Goal: Task Accomplishment & Management: Manage account settings

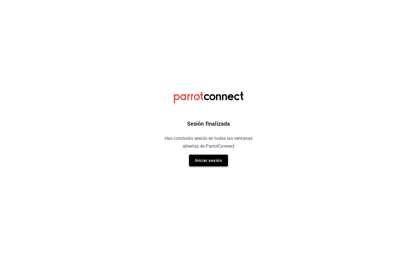
click at [206, 162] on button "Iniciar sesión" at bounding box center [208, 160] width 39 height 12
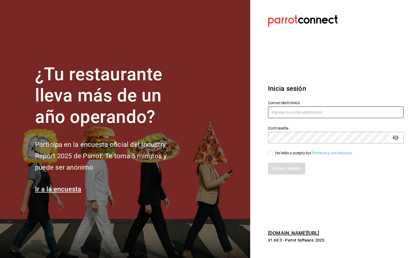
click at [304, 113] on input "text" at bounding box center [336, 112] width 136 height 12
type input "laesquinafts@gmail.com"
click at [271, 155] on input "He leído y acepto los Términos y condiciones." at bounding box center [270, 152] width 5 height 5
checkbox input "true"
click at [293, 170] on button "Iniciar sesión" at bounding box center [287, 168] width 38 height 12
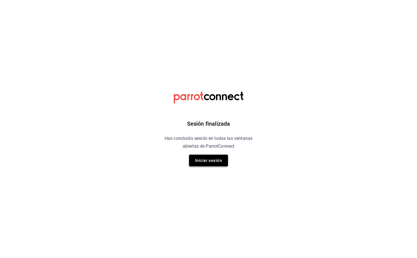
click at [221, 164] on button "Iniciar sesión" at bounding box center [208, 160] width 39 height 12
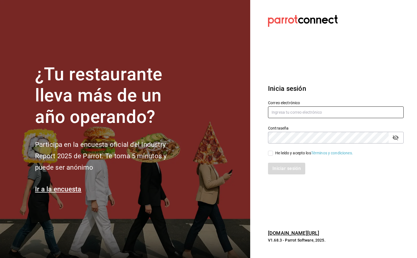
click at [317, 112] on input "text" at bounding box center [336, 112] width 136 height 12
type input "[EMAIL_ADDRESS][DOMAIN_NAME]"
click at [274, 153] on span "He leído y acepto los Términos y condiciones." at bounding box center [313, 153] width 80 height 6
click at [273, 153] on input "He leído y acepto los Términos y condiciones." at bounding box center [270, 152] width 5 height 5
checkbox input "true"
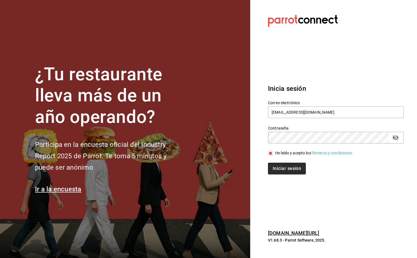
click at [287, 167] on button "Iniciar sesión" at bounding box center [287, 168] width 38 height 12
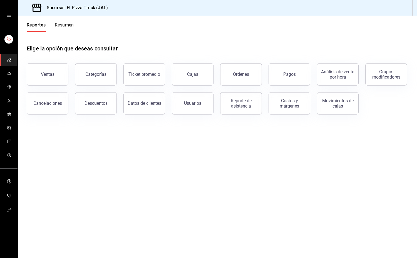
click at [72, 26] on button "Resumen" at bounding box center [64, 26] width 19 height 9
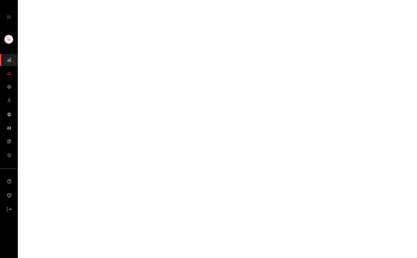
click at [8, 75] on icon "mailbox folders" at bounding box center [9, 75] width 3 height 0
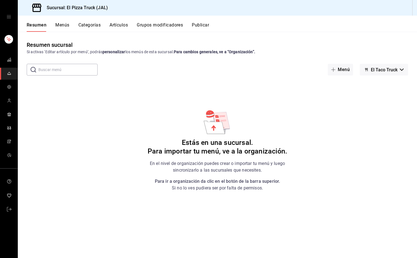
click at [89, 26] on button "Categorías" at bounding box center [89, 26] width 23 height 9
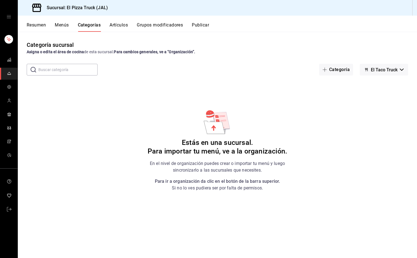
click at [395, 70] on span "El Taco Truck" at bounding box center [384, 69] width 27 height 5
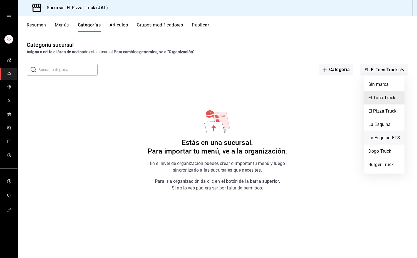
click at [387, 139] on li "La Esquina FTS" at bounding box center [384, 137] width 41 height 13
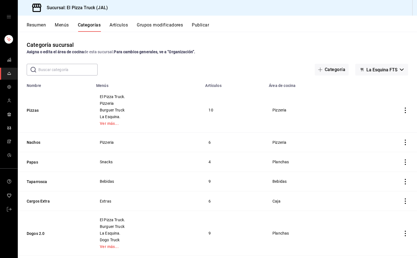
scroll to position [17, 0]
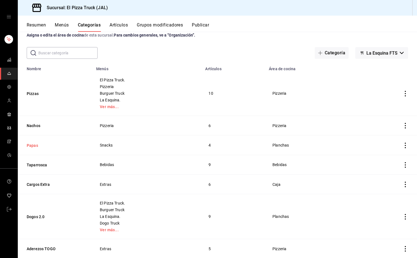
click at [35, 144] on button "Papas" at bounding box center [55, 145] width 56 height 6
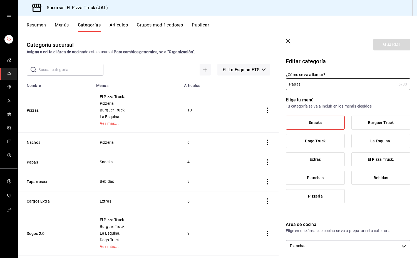
click at [288, 39] on icon "button" at bounding box center [289, 42] width 6 height 6
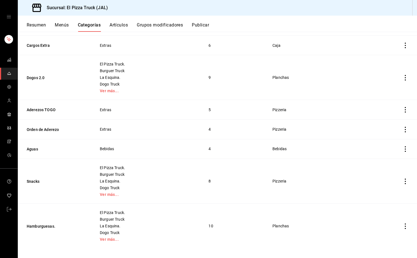
scroll to position [160, 0]
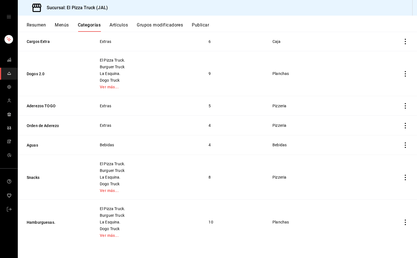
click at [28, 173] on th "Snacks" at bounding box center [55, 177] width 75 height 45
click at [31, 177] on button "Snacks" at bounding box center [55, 177] width 56 height 6
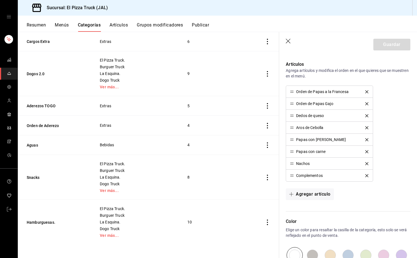
scroll to position [203, 0]
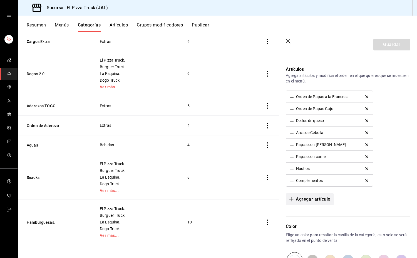
click at [318, 198] on button "Agregar artículo" at bounding box center [310, 199] width 48 height 12
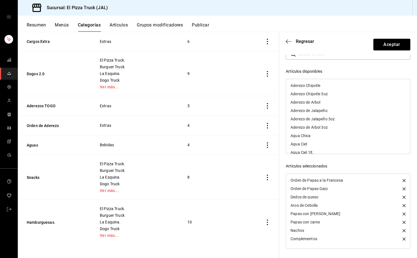
scroll to position [0, 0]
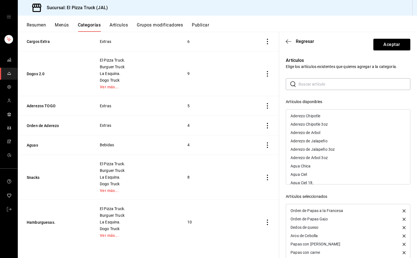
click at [286, 44] on header "Regresar Aceptar" at bounding box center [348, 43] width 138 height 23
click at [288, 41] on icon "button" at bounding box center [289, 41] width 6 height 5
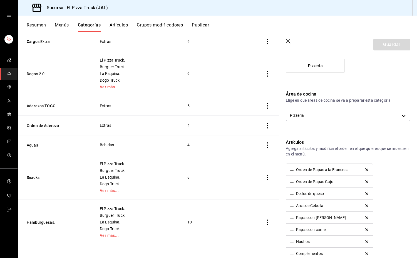
scroll to position [117, 0]
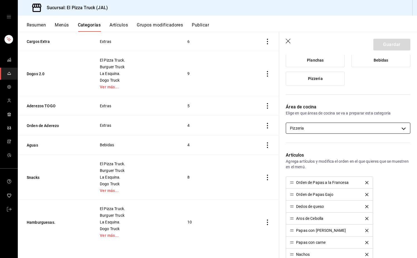
click at [335, 127] on body "Sucursal: El Pizza Truck (JAL) Resumen Menús Categorías Artículos Grupos modifi…" at bounding box center [208, 129] width 417 height 258
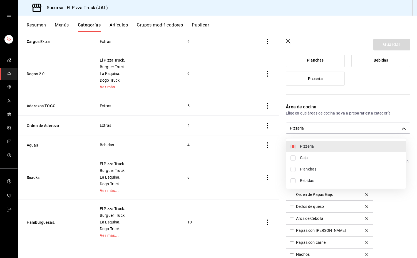
click at [305, 173] on li "Planchas" at bounding box center [346, 168] width 120 height 11
type input "d935fae3-75f6-4bf7-bf22-5197e8c6b091,221461c9-daf6-435c-9863-0c45d8ec02ed"
checkbox input "true"
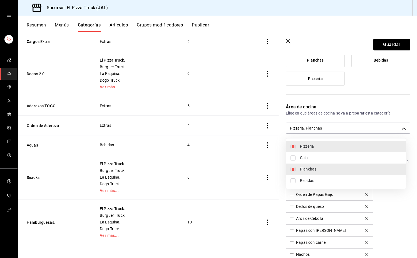
click at [296, 146] on li "Pizzeria" at bounding box center [346, 145] width 120 height 11
type input "221461c9-daf6-435c-9863-0c45d8ec02ed"
checkbox input "false"
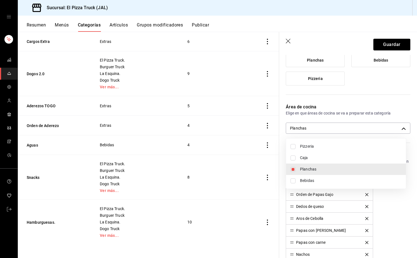
click at [387, 43] on div at bounding box center [208, 129] width 417 height 258
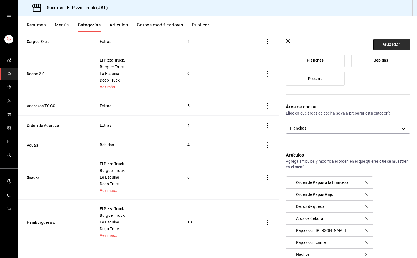
click at [384, 43] on button "Guardar" at bounding box center [392, 45] width 37 height 12
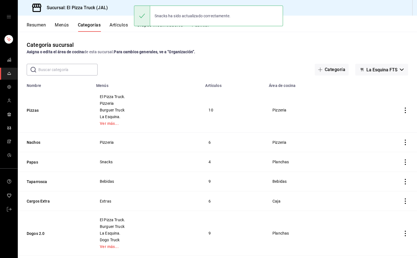
click at [125, 24] on button "Artículos" at bounding box center [119, 26] width 18 height 9
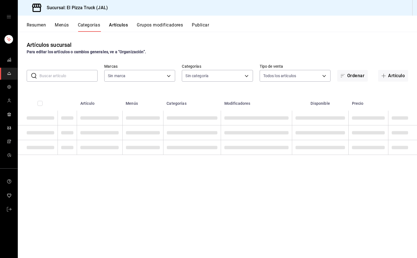
click at [77, 74] on input "text" at bounding box center [68, 75] width 58 height 11
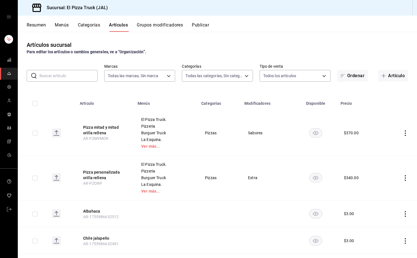
type input "c15787e7-6217-4551-b681-77b679b5e3f3,a441d866-96e6-4057-8867-d7266e748d34,b52d4…"
type input "7011110b-ccbe-4c9e-86f6-4a195b2d65b1,5937454d-5871-409b-ab19-0e087f261275,3108b…"
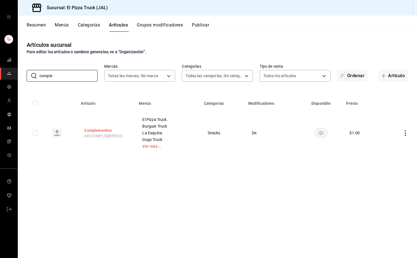
type input "comple"
click at [101, 132] on button "Complementos" at bounding box center [106, 130] width 44 height 6
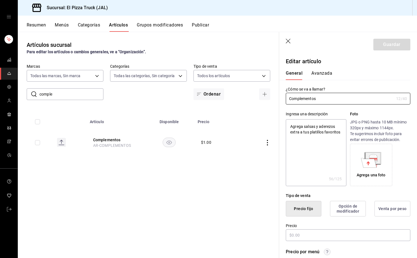
type textarea "x"
type input "$1.00"
type input "E48"
type input "90101500"
radio input "true"
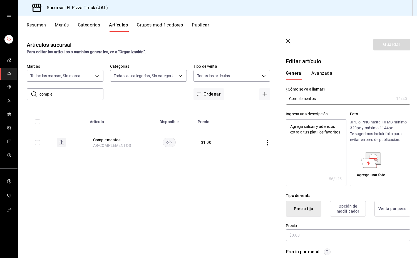
radio input "true"
click at [321, 73] on button "Avanzada" at bounding box center [321, 74] width 21 height 9
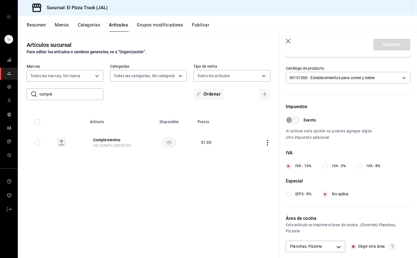
scroll to position [141, 0]
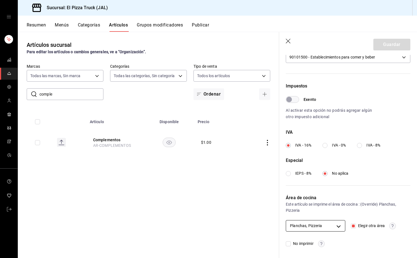
click at [336, 228] on body "Sucursal: El Pizza Truck (JAL) Resumen Menús Categorías Artículos Grupos modifi…" at bounding box center [208, 129] width 417 height 258
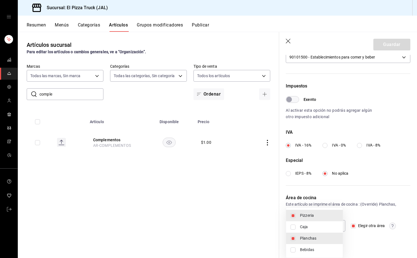
click at [313, 238] on span "Planchas" at bounding box center [319, 238] width 38 height 6
type input "d935fae3-75f6-4bf7-bf22-5197e8c6b091"
checkbox input "false"
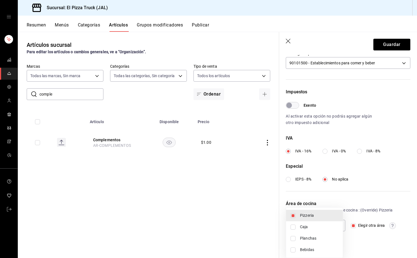
scroll to position [135, 0]
click at [397, 42] on div at bounding box center [208, 129] width 417 height 258
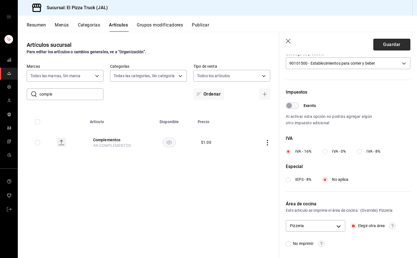
click at [387, 45] on button "Guardar" at bounding box center [392, 45] width 37 height 12
checkbox input "false"
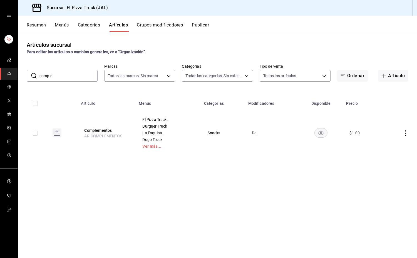
click at [38, 28] on button "Resumen" at bounding box center [36, 26] width 19 height 9
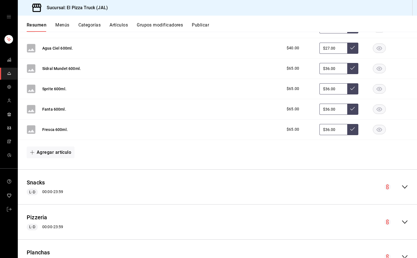
scroll to position [380, 0]
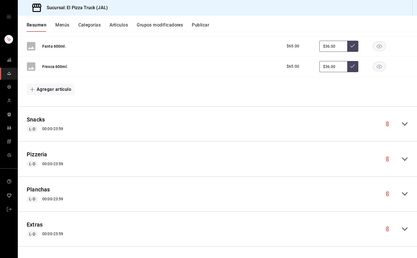
click at [402, 124] on icon "collapse-menu-row" at bounding box center [405, 123] width 7 height 7
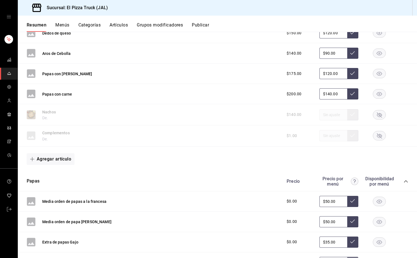
scroll to position [570, 0]
click at [377, 137] on icon "button" at bounding box center [379, 135] width 5 height 5
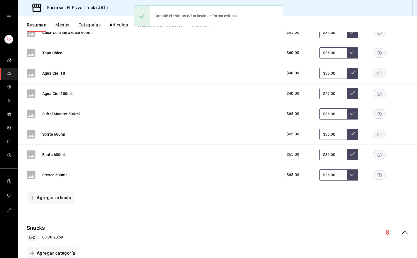
scroll to position [222, 0]
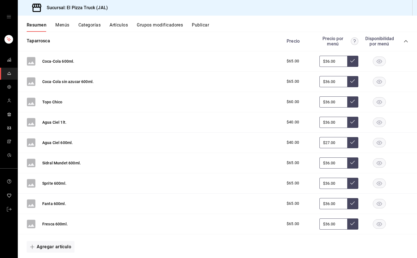
click at [123, 26] on button "Artículos" at bounding box center [119, 26] width 18 height 9
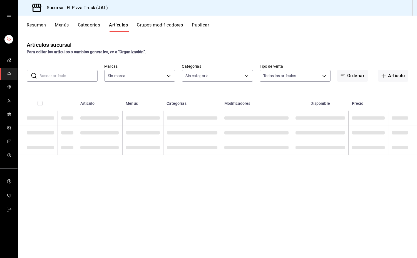
click at [84, 77] on input "text" at bounding box center [68, 75] width 58 height 11
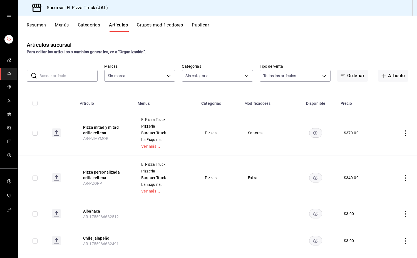
type input "c15787e7-6217-4551-b681-77b679b5e3f3,a441d866-96e6-4057-8867-d7266e748d34,b52d4…"
type input "7011110b-ccbe-4c9e-86f6-4a195b2d65b1,5937454d-5871-409b-ab19-0e087f261275,3108b…"
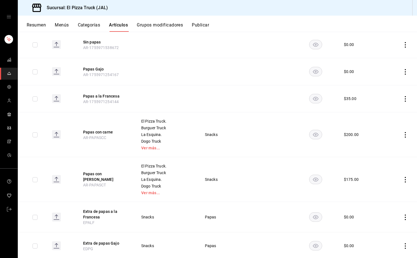
scroll to position [80, 0]
type input "papa"
click at [107, 131] on button "Papas con carne" at bounding box center [105, 132] width 44 height 6
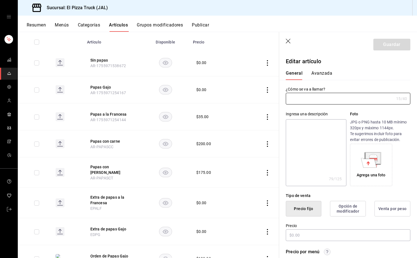
type input "Papas con carne"
type textarea "Orden de papas (240gr) gratinadas con Queso Monterrey Jack y carne asada (80gr)"
type textarea "x"
type input "AR-PAPASCC"
type textarea "x"
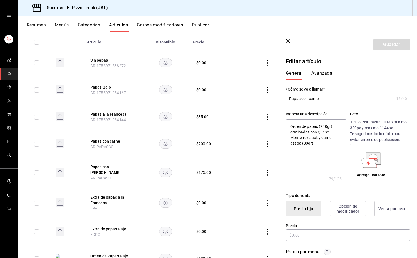
type input "$200.00"
type input "E48"
type input "90101500"
radio input "true"
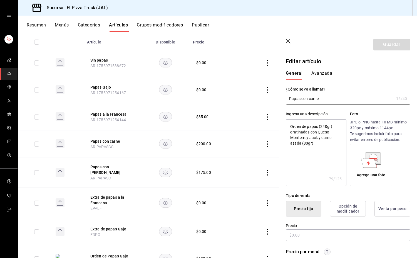
type input "221461c9-daf6-435c-9863-0c45d8ec02ed"
click at [322, 71] on button "Avanzada" at bounding box center [321, 74] width 21 height 9
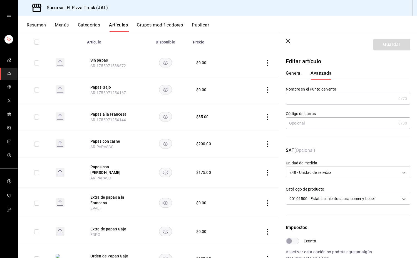
scroll to position [135, 0]
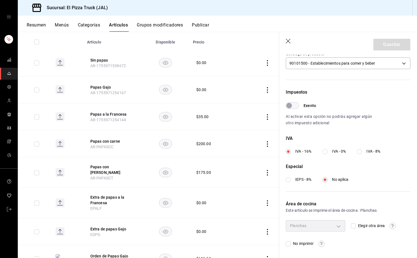
click at [351, 225] on input "Elegir otra área" at bounding box center [353, 225] width 5 height 5
checkbox input "true"
click at [335, 224] on body "Sucursal: El Pizza Truck (JAL) Resumen Menús Categorías Artículos Grupos modifi…" at bounding box center [208, 129] width 417 height 258
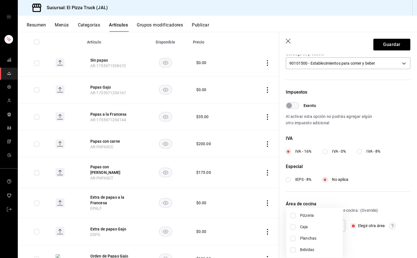
click at [391, 224] on div at bounding box center [208, 129] width 417 height 258
click at [392, 224] on icon "button" at bounding box center [393, 225] width 2 height 3
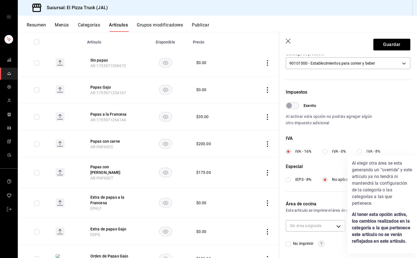
click at [339, 223] on div at bounding box center [208, 129] width 417 height 258
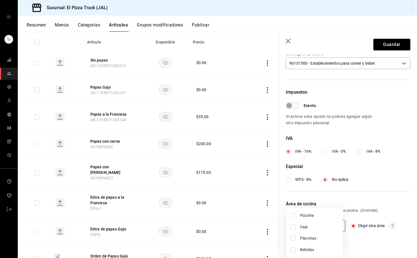
click at [329, 228] on body "Sucursal: El Pizza Truck (JAL) Resumen Menús Categorías Artículos Grupos modifi…" at bounding box center [208, 129] width 417 height 258
click at [309, 217] on span "Pizzeria" at bounding box center [319, 215] width 38 height 6
type input "d935fae3-75f6-4bf7-bf22-5197e8c6b091"
checkbox input "true"
click at [366, 207] on div at bounding box center [208, 129] width 417 height 258
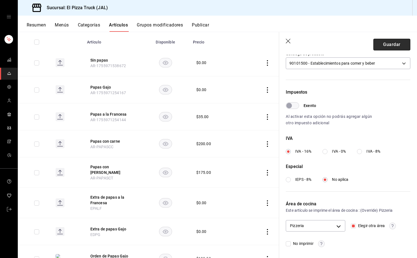
click at [384, 43] on button "Guardar" at bounding box center [392, 45] width 37 height 12
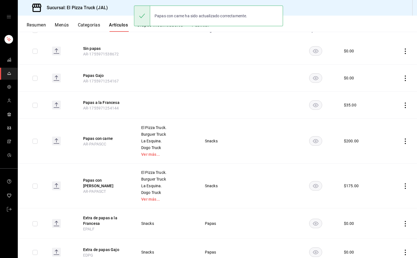
scroll to position [73, 0]
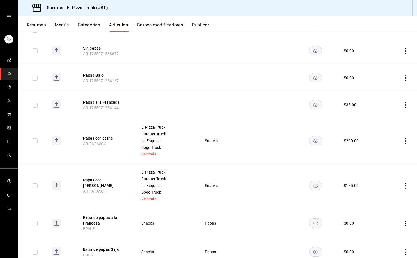
click at [111, 182] on button "Papas con [PERSON_NAME]" at bounding box center [105, 182] width 44 height 11
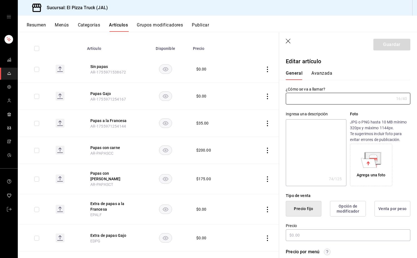
type input "Papas con [PERSON_NAME]"
type textarea "Orden de papas (240gr) gratinadas con Queso Monterrey Jack y Tocino (60gr)"
type textarea "x"
type input "AR-PAPASCT"
type textarea "x"
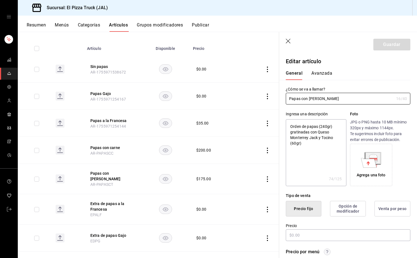
type input "$175.00"
type input "E48"
type input "90101500"
radio input "true"
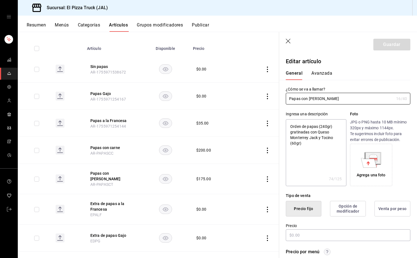
type input "221461c9-daf6-435c-9863-0c45d8ec02ed"
click at [319, 72] on button "Avanzada" at bounding box center [321, 74] width 21 height 9
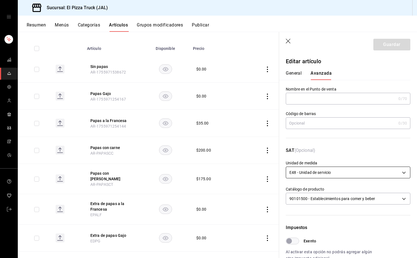
scroll to position [135, 0]
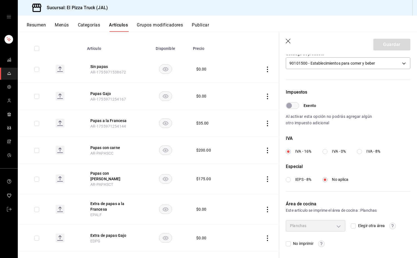
click at [354, 226] on input "Elegir otra área" at bounding box center [353, 225] width 5 height 5
checkbox input "true"
click at [337, 226] on body "Sucursal: El Pizza Truck (JAL) Resumen Menús Categorías Artículos Grupos modifi…" at bounding box center [208, 129] width 417 height 258
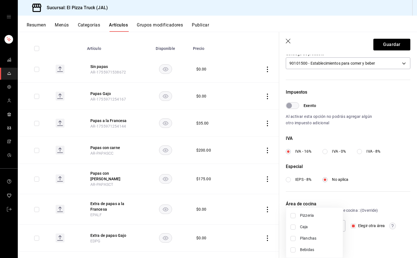
click at [311, 218] on span "Pizzeria" at bounding box center [319, 215] width 38 height 6
type input "d935fae3-75f6-4bf7-bf22-5197e8c6b091"
checkbox input "true"
click at [386, 44] on div at bounding box center [208, 129] width 417 height 258
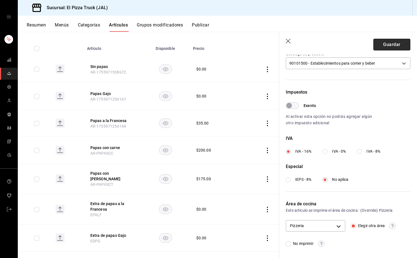
click at [385, 44] on button "Guardar" at bounding box center [392, 45] width 37 height 12
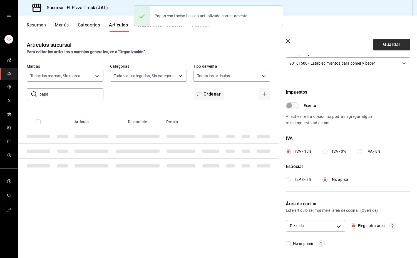
checkbox input "false"
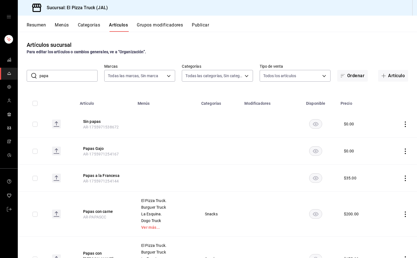
drag, startPoint x: 270, startPoint y: 161, endPoint x: 54, endPoint y: 78, distance: 231.4
click at [54, 78] on input "papa" at bounding box center [68, 75] width 58 height 11
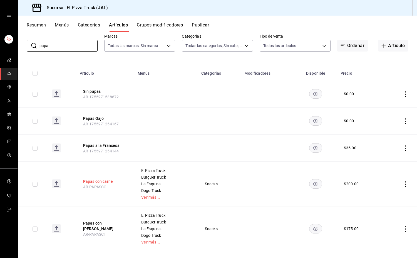
click at [106, 180] on button "Papas con carne" at bounding box center [105, 181] width 44 height 6
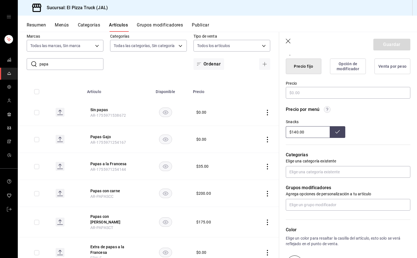
type textarea "x"
type input "$200.00"
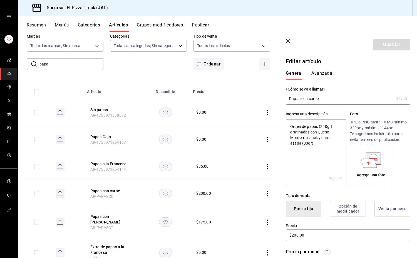
click at [318, 74] on button "Avanzada" at bounding box center [321, 74] width 21 height 9
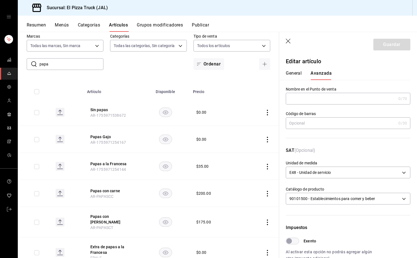
scroll to position [135, 0]
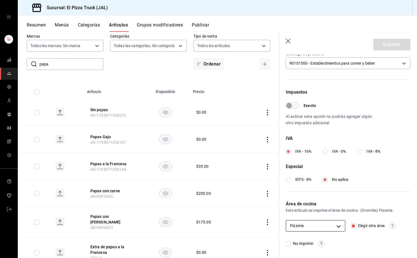
click at [331, 223] on body "Sucursal: El Pizza Truck (JAL) Resumen Menús Categorías Artículos Grupos modifi…" at bounding box center [208, 129] width 417 height 258
click at [309, 239] on span "Planchas" at bounding box center [319, 238] width 38 height 6
type input "221461c9-daf6-435c-9863-0c45d8ec02ed,d935fae3-75f6-4bf7-bf22-5197e8c6b091"
checkbox input "true"
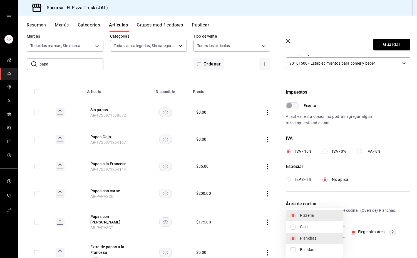
click at [387, 44] on div at bounding box center [208, 129] width 417 height 258
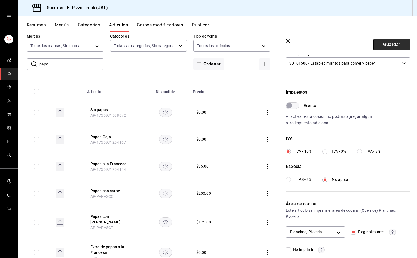
click at [400, 44] on button "Guardar" at bounding box center [392, 45] width 37 height 12
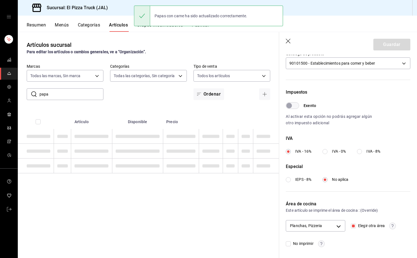
checkbox input "false"
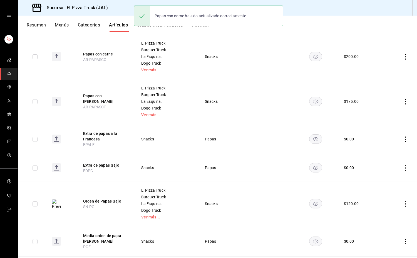
scroll to position [163, 0]
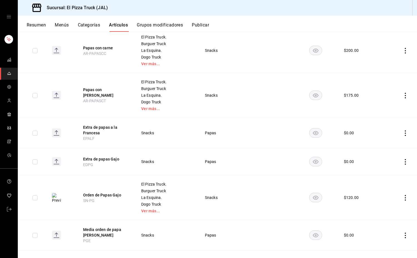
click at [107, 48] on button "Papas con carne" at bounding box center [105, 48] width 44 height 6
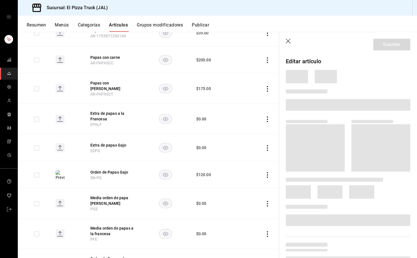
scroll to position [154, 0]
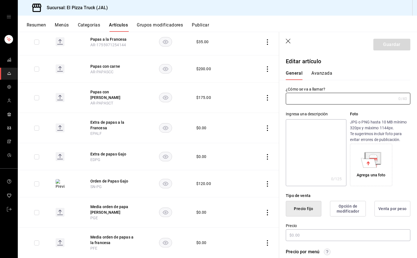
type input "Papas con carne"
type textarea "Orden de papas (240gr) gratinadas con Queso Monterrey Jack y carne asada (80gr)"
type textarea "x"
type input "AR-PAPASCC"
checkbox input "true"
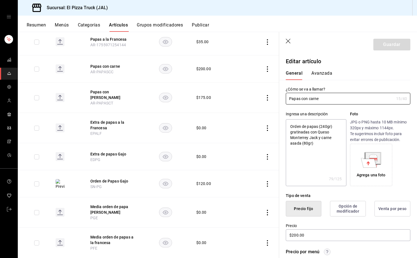
type textarea "x"
type input "$200.00"
type input "E48"
type input "90101500"
radio input "true"
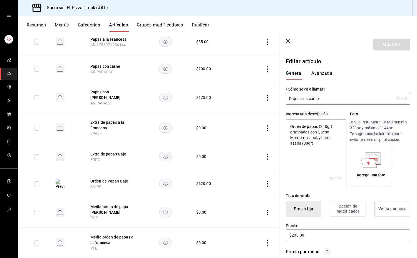
radio input "true"
type input "221461c9-daf6-435c-9863-0c45d8ec02ed,d935fae3-75f6-4bf7-bf22-5197e8c6b091"
click at [322, 71] on button "Avanzada" at bounding box center [321, 74] width 21 height 9
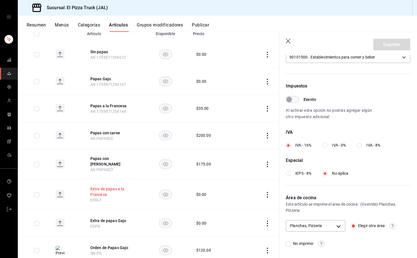
scroll to position [86, 0]
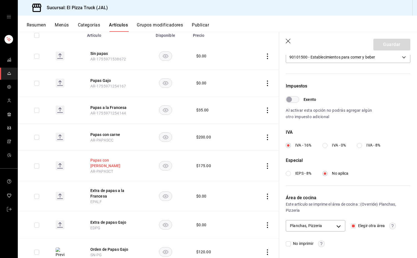
click at [117, 162] on button "Papas con [PERSON_NAME]" at bounding box center [112, 162] width 44 height 11
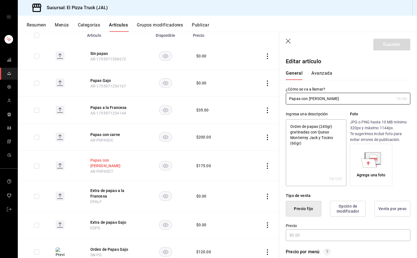
type textarea "x"
type input "$175.00"
click at [321, 72] on button "Avanzada" at bounding box center [321, 74] width 21 height 9
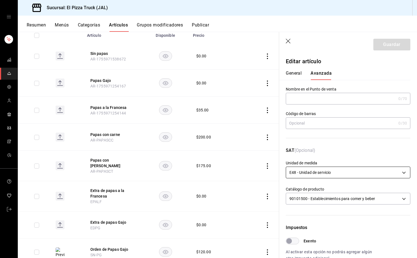
scroll to position [135, 0]
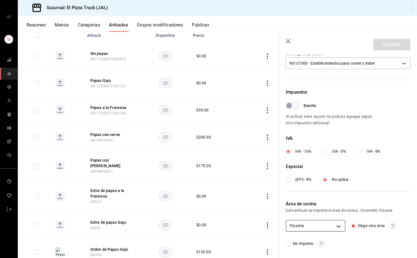
click at [330, 229] on body "Sucursal: El Pizza Truck (JAL) Resumen Menús Categorías Artículos Grupos modifi…" at bounding box center [208, 129] width 417 height 258
click at [311, 240] on span "Planchas" at bounding box center [319, 238] width 38 height 6
type input "221461c9-daf6-435c-9863-0c45d8ec02ed,d935fae3-75f6-4bf7-bf22-5197e8c6b091"
checkbox input "true"
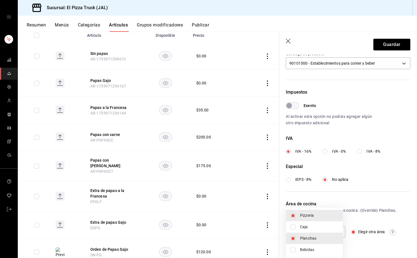
click at [388, 47] on div at bounding box center [208, 129] width 417 height 258
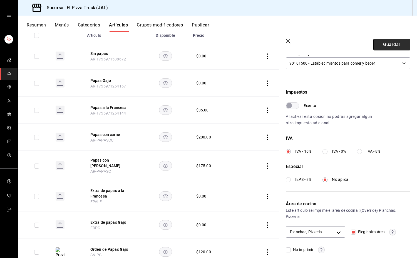
click at [384, 46] on button "Guardar" at bounding box center [392, 45] width 37 height 12
checkbox input "false"
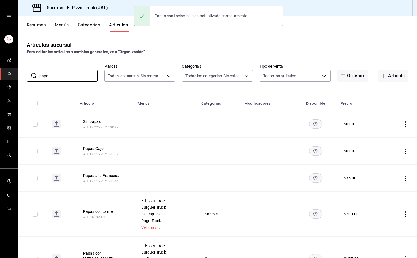
drag, startPoint x: 59, startPoint y: 72, endPoint x: 6, endPoint y: 75, distance: 52.9
click at [6, 75] on div "Sucursal: El Pizza Truck (JAL) Resumen Menús Categorías Artículos Grupos modifi…" at bounding box center [208, 129] width 417 height 258
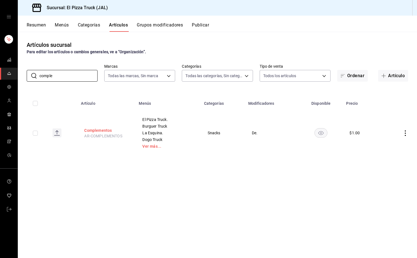
type input "comple"
click at [105, 129] on button "Complementos" at bounding box center [106, 130] width 44 height 6
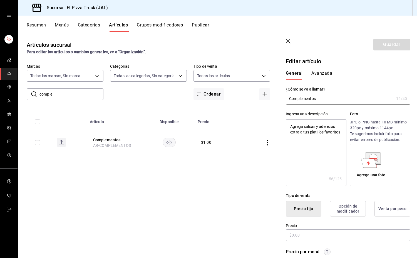
type textarea "x"
type input "$1.00"
type input "E48"
type input "90101500"
radio input "true"
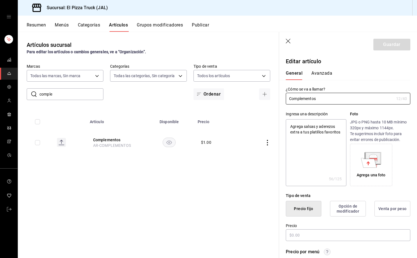
radio input "true"
click at [324, 71] on button "Avanzada" at bounding box center [321, 74] width 21 height 9
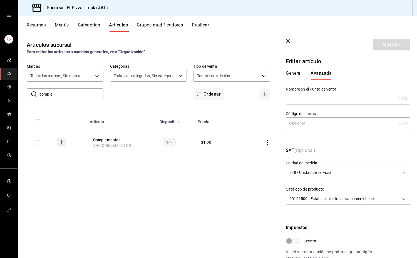
scroll to position [135, 0]
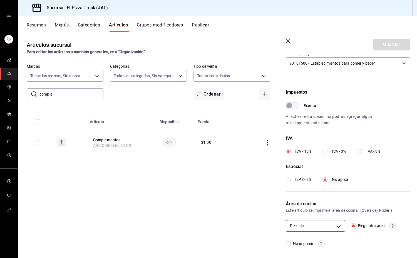
click at [330, 222] on body "Sucursal: El Pizza Truck (JAL) Resumen Menús Categorías Artículos Grupos modifi…" at bounding box center [208, 129] width 417 height 258
click at [304, 238] on span "Planchas" at bounding box center [319, 238] width 38 height 6
type input "221461c9-daf6-435c-9863-0c45d8ec02ed,d935fae3-75f6-4bf7-bf22-5197e8c6b091"
checkbox input "true"
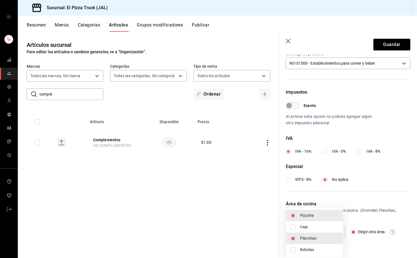
click at [379, 183] on div at bounding box center [208, 129] width 417 height 258
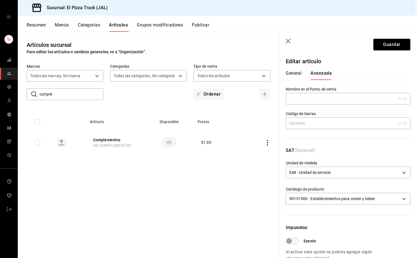
scroll to position [141, 0]
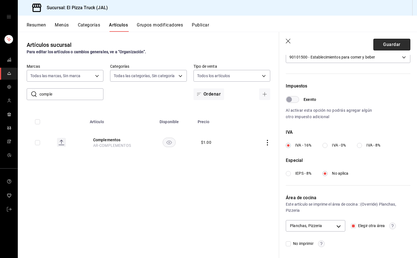
click at [385, 45] on button "Guardar" at bounding box center [392, 45] width 37 height 12
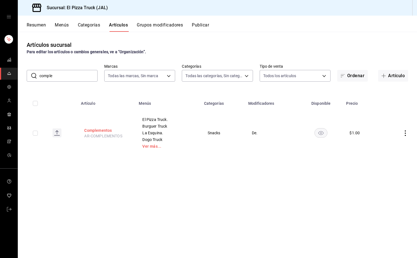
click at [97, 128] on button "Complementos" at bounding box center [106, 130] width 44 height 6
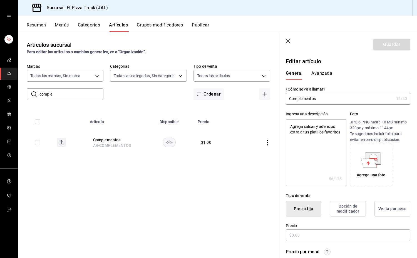
type textarea "x"
type input "$1.00"
click at [318, 72] on button "Avanzada" at bounding box center [321, 74] width 21 height 9
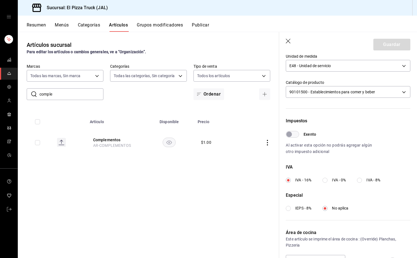
scroll to position [141, 0]
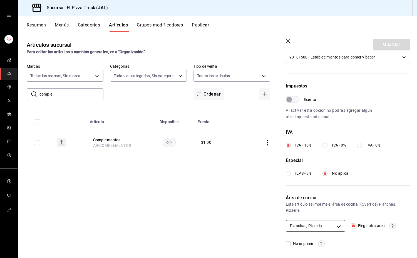
click at [337, 226] on body "Sucursal: El Pizza Truck (JAL) Resumen Menús Categorías Artículos Grupos modifi…" at bounding box center [208, 129] width 417 height 258
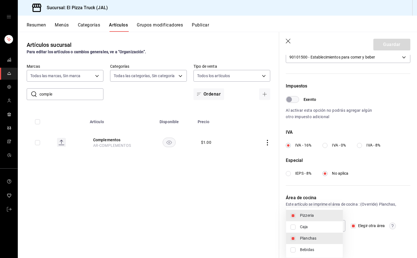
click at [364, 203] on div at bounding box center [208, 129] width 417 height 258
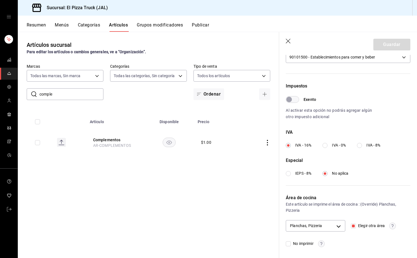
click at [352, 226] on input "Elegir otra área" at bounding box center [353, 225] width 5 height 5
checkbox input "false"
type input "221461c9-daf6-435c-9863-0c45d8ec02ed"
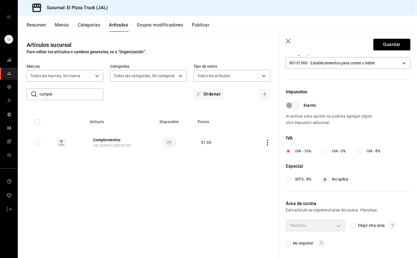
scroll to position [135, 0]
click at [385, 44] on button "Guardar" at bounding box center [392, 45] width 37 height 12
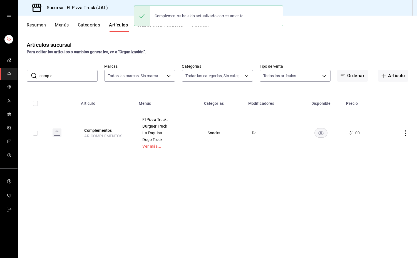
click at [65, 76] on input "comple" at bounding box center [68, 75] width 58 height 11
type input "c"
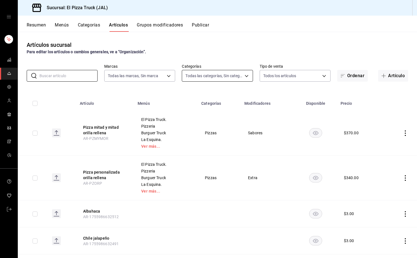
click at [235, 75] on body "Sucursal: El Pizza Truck (JAL) Resumen Menús Categorías Artículos Grupos modifi…" at bounding box center [208, 129] width 417 height 258
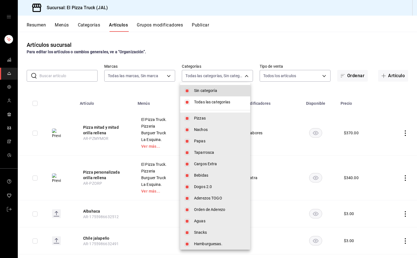
click at [217, 90] on span "Sin categoría" at bounding box center [220, 91] width 52 height 6
checkbox input "false"
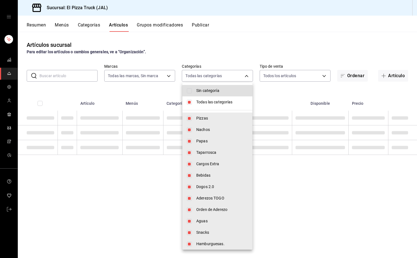
click at [214, 110] on hr at bounding box center [217, 110] width 70 height 0
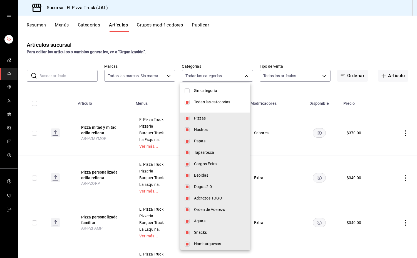
click at [223, 100] on span "Todas las categorías" at bounding box center [220, 102] width 52 height 6
checkbox input "false"
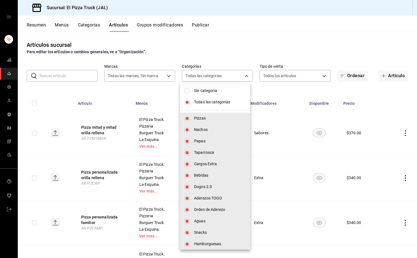
checkbox input "false"
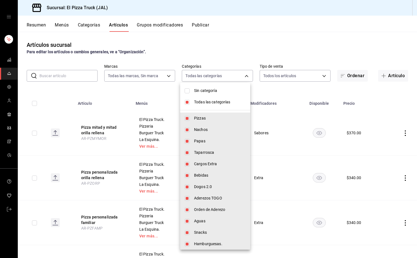
checkbox input "false"
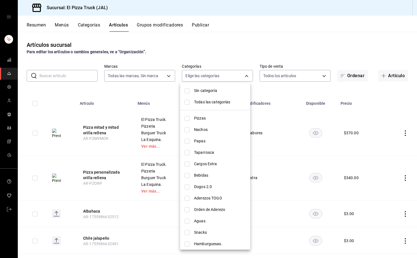
click at [189, 234] on input "checkbox" at bounding box center [187, 232] width 5 height 5
checkbox input "true"
type input "35165756-8979-47c5-a0fe-60541f71cbc4"
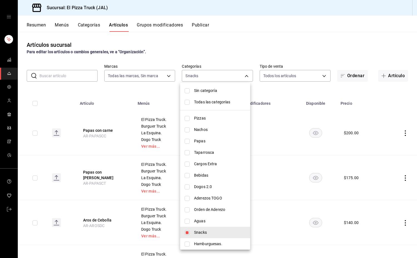
click at [48, 95] on div at bounding box center [208, 129] width 417 height 258
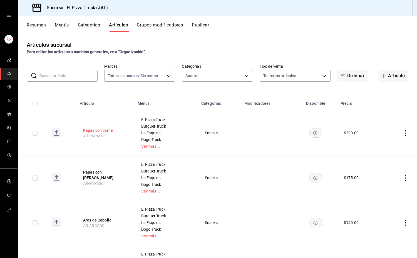
click at [92, 130] on button "Papas con carne" at bounding box center [105, 130] width 44 height 6
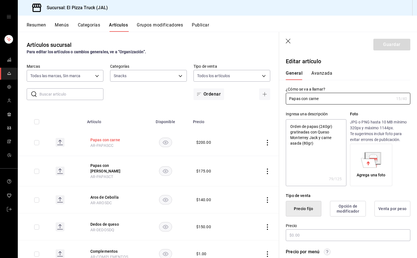
type textarea "x"
type input "$200.00"
click at [321, 71] on button "Avanzada" at bounding box center [321, 74] width 21 height 9
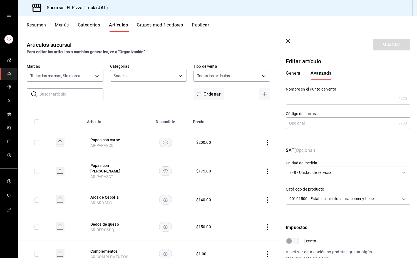
scroll to position [141, 0]
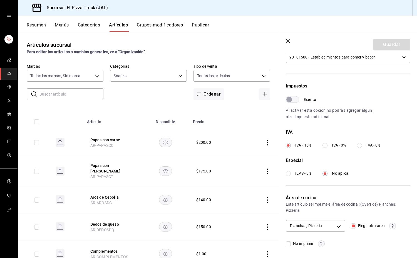
click at [351, 226] on input "Elegir otra área" at bounding box center [353, 225] width 5 height 5
checkbox input "false"
type input "221461c9-daf6-435c-9863-0c45d8ec02ed"
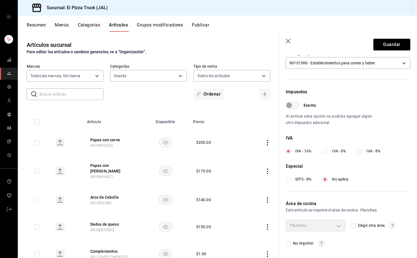
scroll to position [135, 0]
click at [382, 59] on body "Sucursal: El Pizza Truck (JAL) Resumen Menús Categorías Artículos Grupos modifi…" at bounding box center [208, 129] width 417 height 258
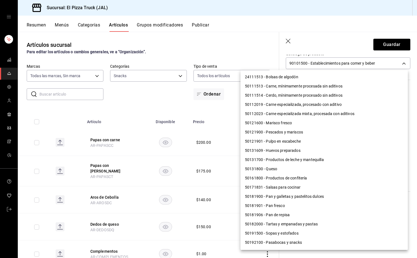
click at [387, 47] on div at bounding box center [208, 129] width 417 height 258
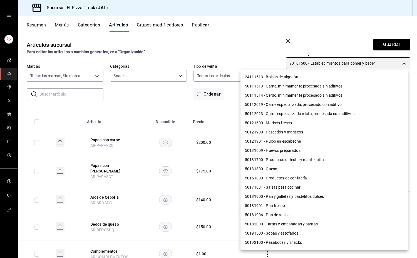
scroll to position [403, 0]
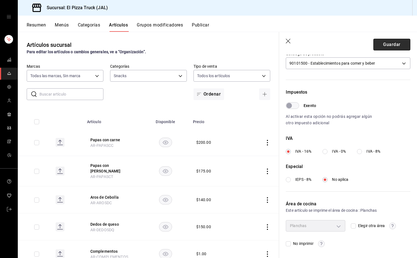
click at [397, 47] on button "Guardar" at bounding box center [392, 45] width 37 height 12
click at [84, 121] on th "Artículo" at bounding box center [113, 120] width 58 height 18
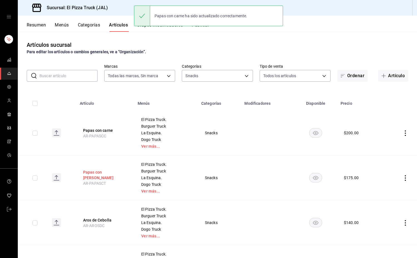
click at [87, 176] on button "Papas con [PERSON_NAME]" at bounding box center [105, 174] width 44 height 11
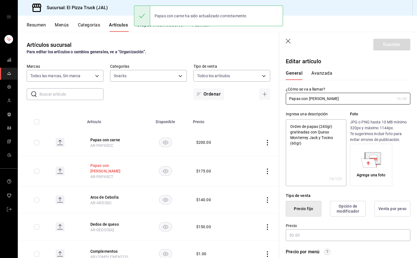
type textarea "x"
type input "$175.00"
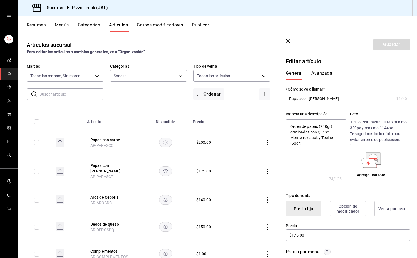
click at [326, 73] on button "Avanzada" at bounding box center [321, 74] width 21 height 9
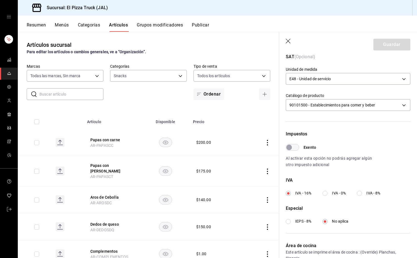
scroll to position [141, 0]
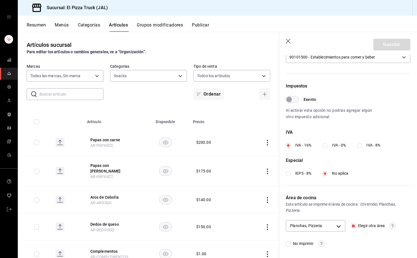
click at [353, 225] on input "Elegir otra área" at bounding box center [353, 225] width 5 height 5
checkbox input "false"
type input "221461c9-daf6-435c-9863-0c45d8ec02ed"
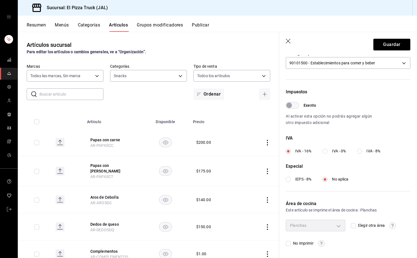
scroll to position [135, 0]
click at [387, 47] on button "Guardar" at bounding box center [392, 45] width 37 height 12
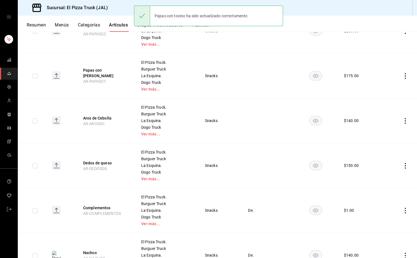
scroll to position [102, 0]
click at [87, 119] on button "Aros de Cebolla" at bounding box center [105, 118] width 44 height 6
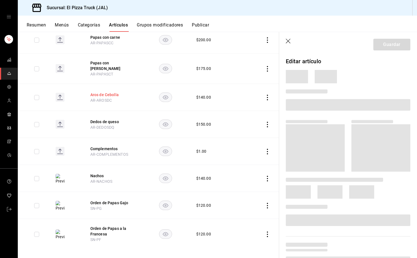
scroll to position [85, 0]
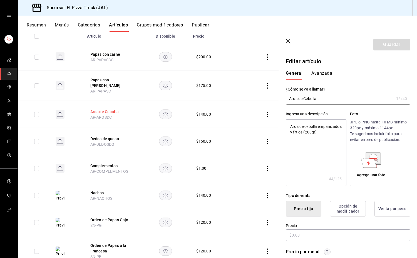
type textarea "x"
type input "$140.00"
type input "E48"
type input "90101500"
radio input "true"
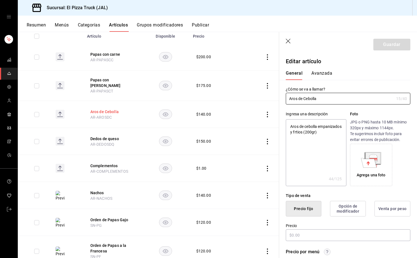
radio input "true"
type input "221461c9-daf6-435c-9863-0c45d8ec02ed"
click at [320, 72] on button "Avanzada" at bounding box center [321, 74] width 21 height 9
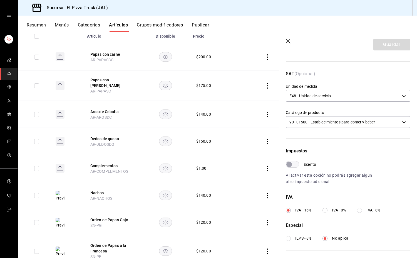
scroll to position [135, 0]
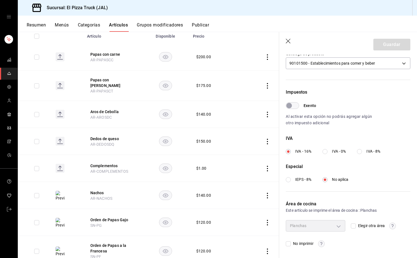
click at [352, 227] on input "Elegir otra área" at bounding box center [353, 225] width 5 height 5
checkbox input "true"
click at [332, 227] on body "Sucursal: El Pizza Truck (JAL) Resumen Menús Categorías Artículos Grupos modifi…" at bounding box center [208, 129] width 417 height 258
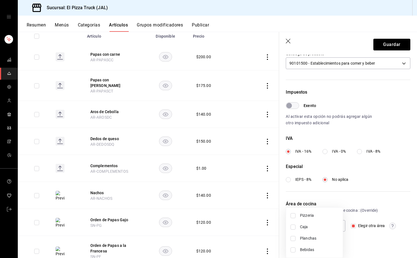
click at [317, 238] on span "Planchas" at bounding box center [319, 238] width 38 height 6
type input "221461c9-daf6-435c-9863-0c45d8ec02ed"
checkbox input "true"
click at [394, 46] on div at bounding box center [208, 129] width 417 height 258
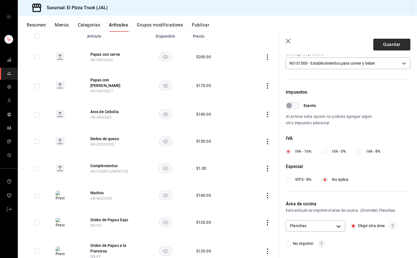
click at [385, 43] on button "Guardar" at bounding box center [392, 45] width 37 height 12
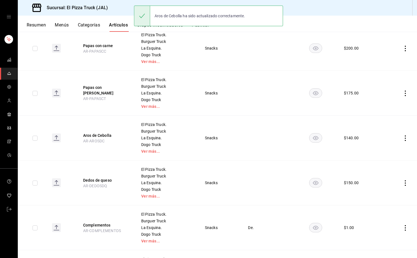
scroll to position [86, 0]
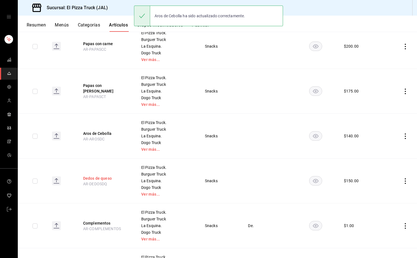
click at [88, 180] on button "Dedos de queso" at bounding box center [105, 178] width 44 height 6
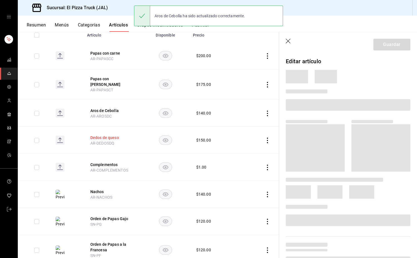
scroll to position [78, 0]
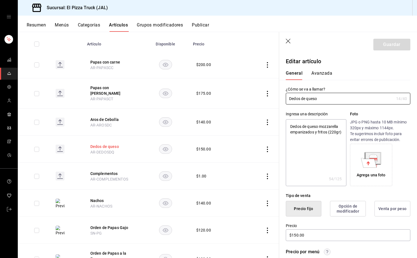
type textarea "x"
type input "$150.00"
type input "E48"
type input "90101500"
radio input "true"
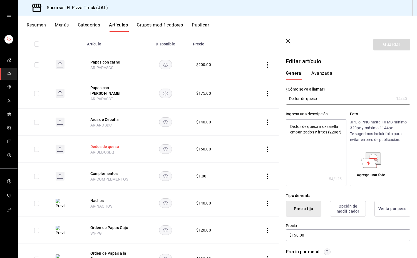
radio input "true"
type input "221461c9-daf6-435c-9863-0c45d8ec02ed"
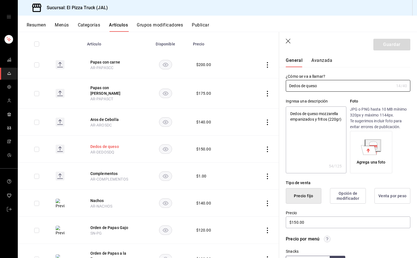
scroll to position [0, 0]
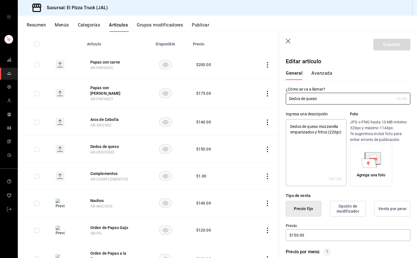
click at [323, 76] on button "Avanzada" at bounding box center [321, 74] width 21 height 9
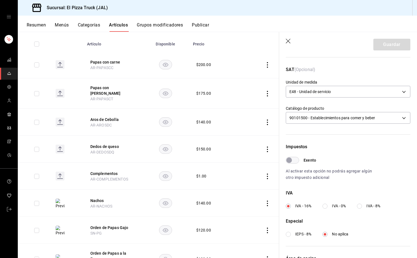
scroll to position [135, 0]
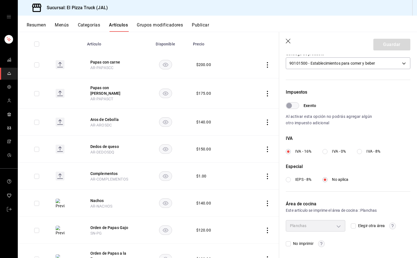
click at [351, 225] on input "Elegir otra área" at bounding box center [353, 225] width 5 height 5
checkbox input "true"
click at [332, 224] on body "Sucursal: El Pizza Truck (JAL) Resumen Menús Categorías Artículos Grupos modifi…" at bounding box center [208, 129] width 417 height 258
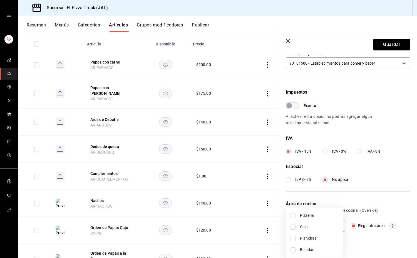
click at [322, 239] on span "Planchas" at bounding box center [319, 238] width 38 height 6
type input "221461c9-daf6-435c-9863-0c45d8ec02ed"
checkbox input "true"
click at [394, 47] on div at bounding box center [208, 129] width 417 height 258
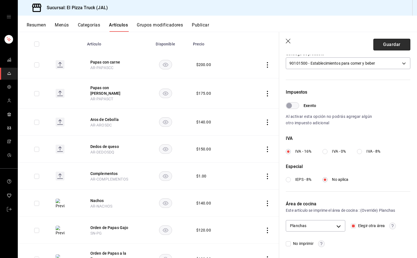
click at [392, 41] on button "Guardar" at bounding box center [392, 45] width 37 height 12
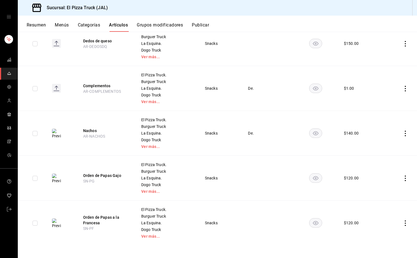
scroll to position [224, 0]
click at [87, 130] on button "Nachos" at bounding box center [105, 130] width 44 height 6
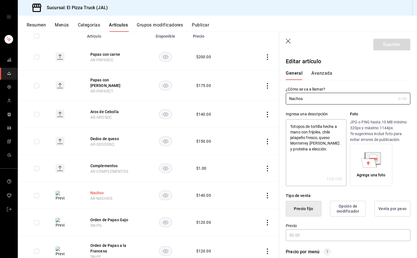
scroll to position [14, 0]
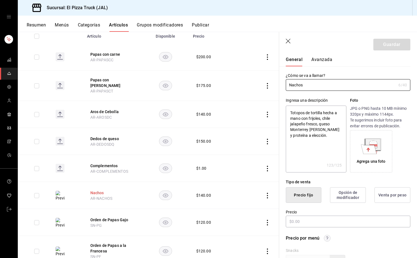
type textarea "x"
type input "$140.00"
type input "E48"
type input "90101500"
radio input "true"
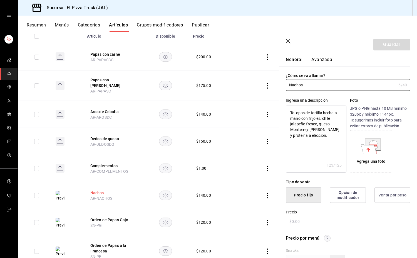
radio input "true"
type input "d935fae3-75f6-4bf7-bf22-5197e8c6b091"
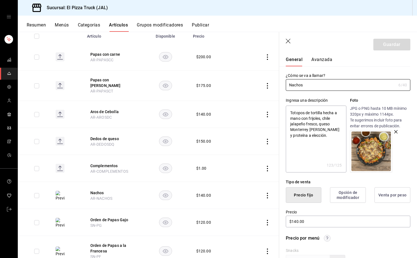
click at [320, 58] on button "Avanzada" at bounding box center [321, 61] width 21 height 9
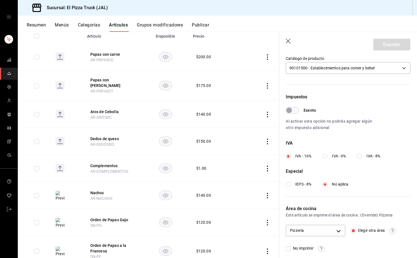
scroll to position [135, 0]
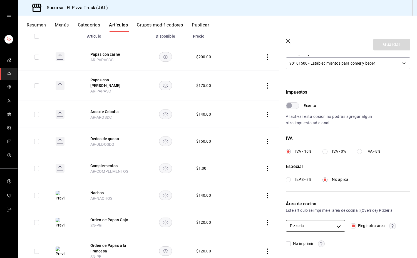
click at [333, 225] on body "Sucursal: El Pizza Truck (JAL) Resumen Menús Categorías Artículos Grupos modifi…" at bounding box center [208, 129] width 417 height 258
click at [385, 241] on div at bounding box center [208, 129] width 417 height 258
click at [120, 217] on button "Orden de Papas Gajo" at bounding box center [112, 220] width 44 height 6
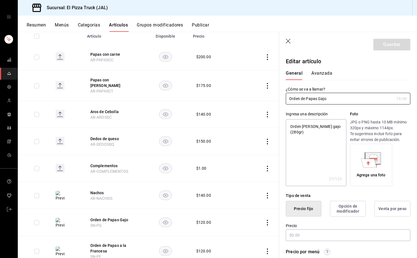
type textarea "x"
type input "$120.00"
type input "E48"
type input "90101500"
radio input "true"
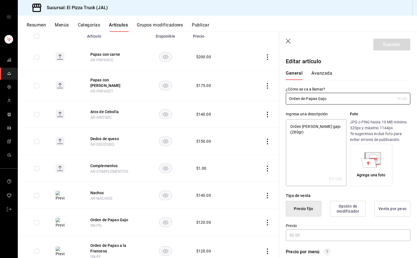
radio input "true"
type input "221461c9-daf6-435c-9863-0c45d8ec02ed"
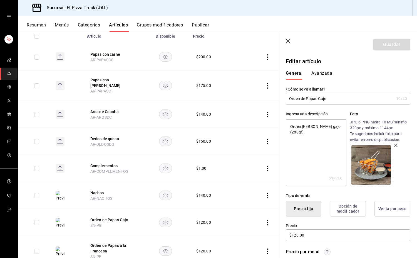
click at [328, 71] on button "Avanzada" at bounding box center [321, 74] width 21 height 9
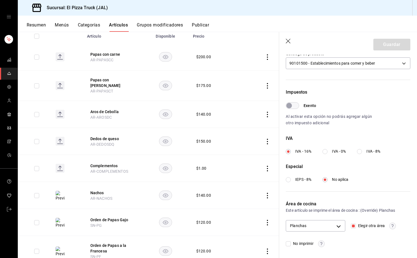
scroll to position [104, 0]
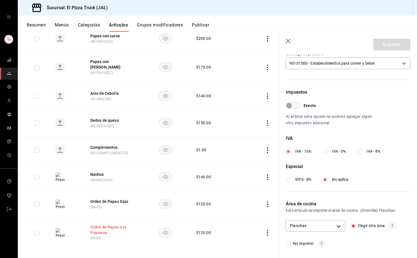
click at [111, 224] on button "Orden de Papas a la Francesa" at bounding box center [112, 229] width 44 height 11
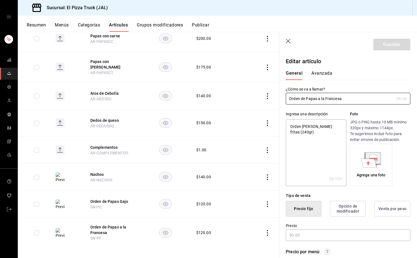
type textarea "x"
type input "$120.00"
type input "E48"
type input "90101500"
radio input "true"
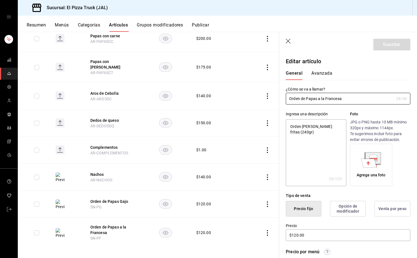
radio input "true"
type input "221461c9-daf6-435c-9863-0c45d8ec02ed"
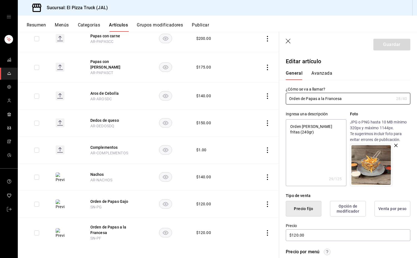
click at [326, 72] on button "Avanzada" at bounding box center [321, 74] width 21 height 9
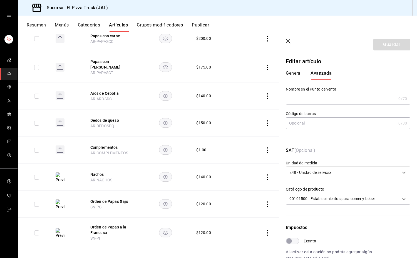
scroll to position [135, 0]
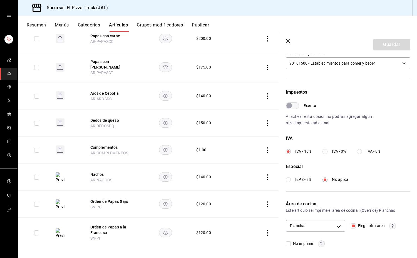
click at [40, 25] on button "Resumen" at bounding box center [36, 26] width 19 height 9
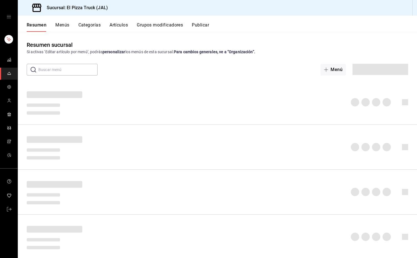
click at [96, 24] on button "Categorías" at bounding box center [89, 26] width 23 height 9
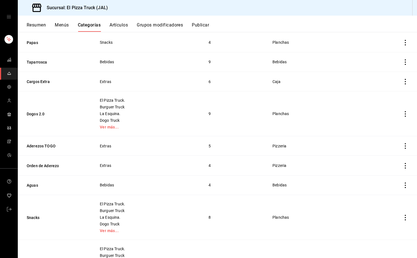
scroll to position [160, 0]
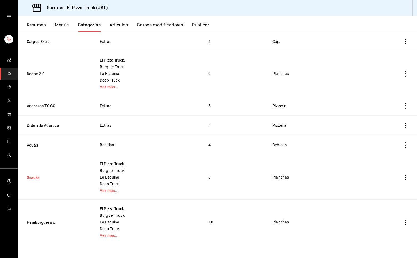
click at [37, 177] on button "Snacks" at bounding box center [55, 177] width 56 height 6
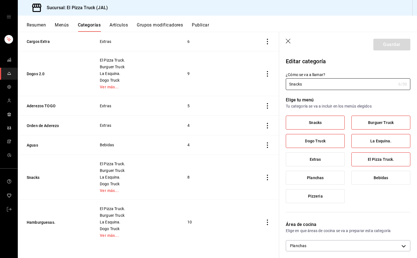
scroll to position [98, 0]
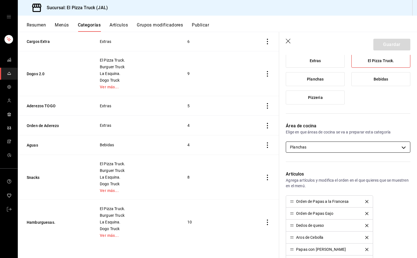
click at [386, 148] on body "Sucursal: El Pizza Truck (JAL) Resumen Menús Categorías Artículos Grupos modifi…" at bounding box center [208, 129] width 417 height 258
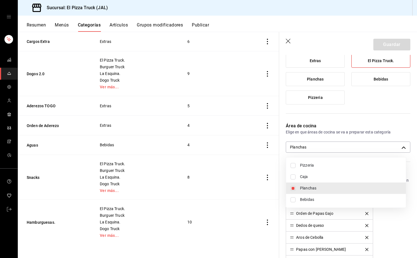
click at [305, 166] on span "Pizzeria" at bounding box center [351, 165] width 102 height 6
type input "221461c9-daf6-435c-9863-0c45d8ec02ed,d935fae3-75f6-4bf7-bf22-5197e8c6b091"
checkbox input "true"
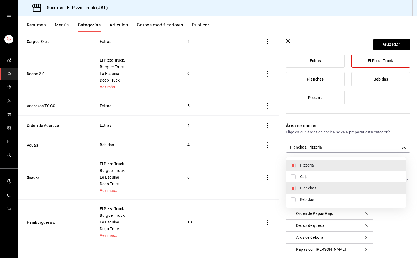
click at [391, 46] on div at bounding box center [208, 129] width 417 height 258
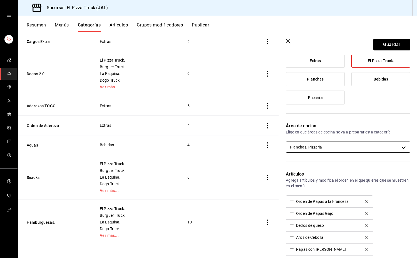
click at [373, 149] on body "Sucursal: El Pizza Truck (JAL) Resumen Menús Categorías Artículos Grupos modifi…" at bounding box center [208, 129] width 417 height 258
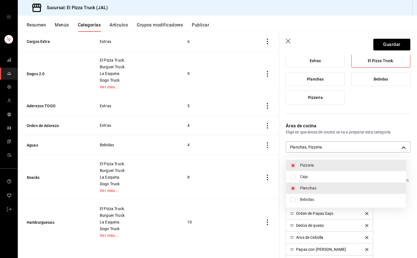
click at [303, 167] on span "Pizzeria" at bounding box center [351, 165] width 102 height 6
type input "221461c9-daf6-435c-9863-0c45d8ec02ed"
checkbox input "false"
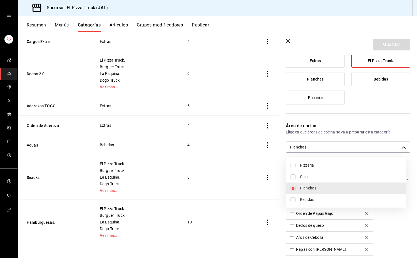
click at [303, 188] on span "Planchas" at bounding box center [351, 188] width 102 height 6
checkbox input "false"
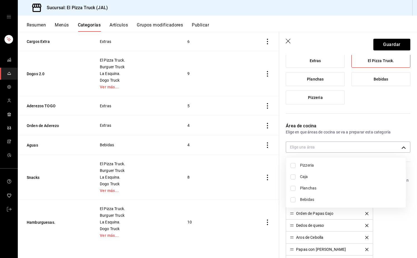
click at [369, 125] on div at bounding box center [208, 129] width 417 height 258
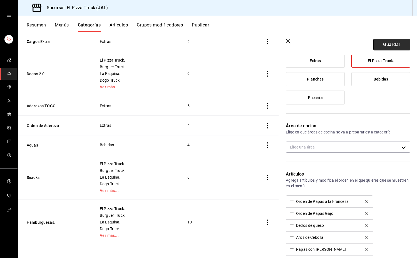
click at [391, 47] on button "Guardar" at bounding box center [392, 45] width 37 height 12
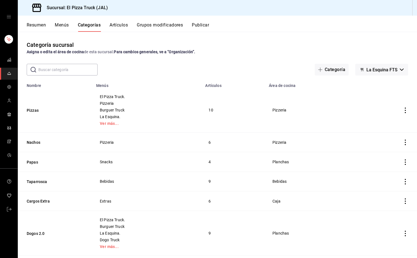
click at [123, 24] on button "Artículos" at bounding box center [119, 26] width 18 height 9
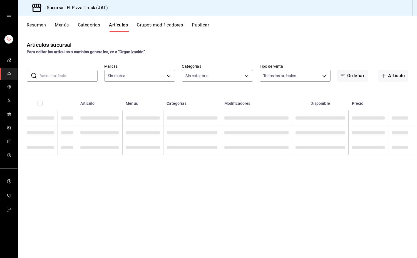
type input "c15787e7-6217-4551-b681-77b679b5e3f3,a441d866-96e6-4057-8867-d7266e748d34,b52d4…"
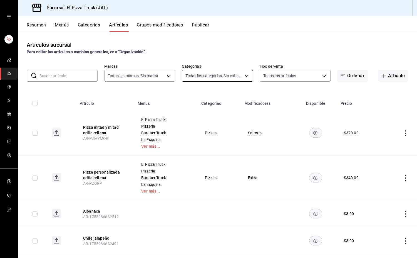
type input "7011110b-ccbe-4c9e-86f6-4a195b2d65b1,5937454d-5871-409b-ab19-0e087f261275,3108b…"
click at [234, 81] on body "Sucursal: El Pizza Truck (JAL) Resumen Menús Categorías Artículos Grupos modifi…" at bounding box center [208, 129] width 417 height 258
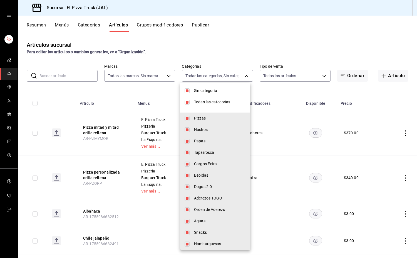
click at [210, 92] on span "Sin categoría" at bounding box center [220, 91] width 52 height 6
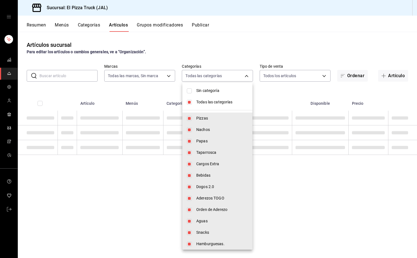
checkbox input "false"
click at [209, 103] on span "Todas las categorías" at bounding box center [222, 102] width 52 height 6
checkbox input "false"
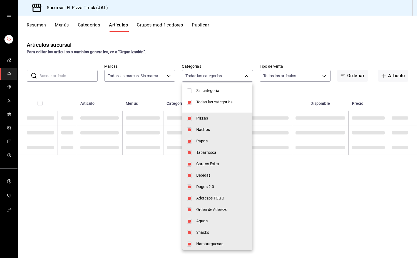
checkbox input "false"
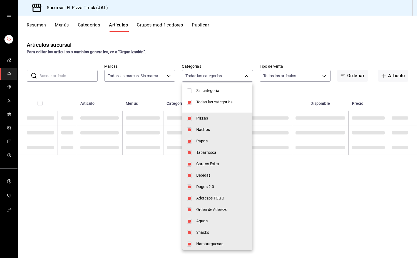
checkbox input "false"
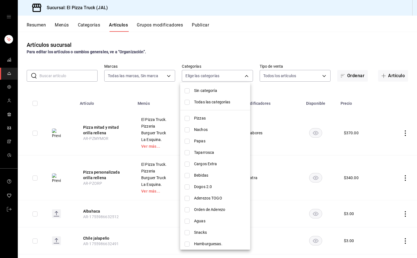
click at [192, 233] on li "Snacks" at bounding box center [215, 231] width 70 height 11
type input "35165756-8979-47c5-a0fe-60541f71cbc4"
checkbox input "true"
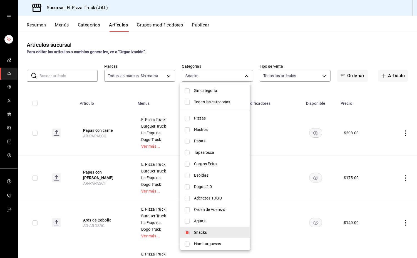
click at [133, 95] on div at bounding box center [208, 129] width 417 height 258
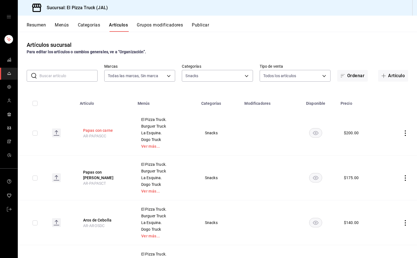
click at [108, 129] on button "Papas con carne" at bounding box center [105, 130] width 44 height 6
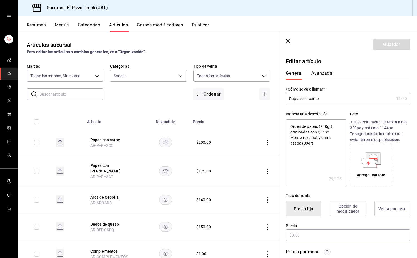
type textarea "x"
type input "$200.00"
type input "E48"
type input "90101500"
radio input "true"
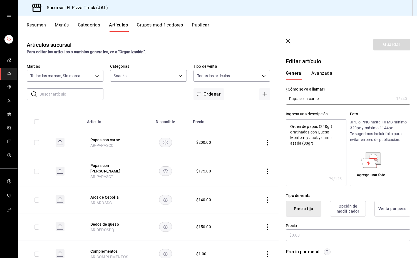
radio input "true"
click at [332, 72] on div "General [PERSON_NAME]" at bounding box center [345, 74] width 118 height 9
click at [329, 75] on button "Avanzada" at bounding box center [321, 74] width 21 height 9
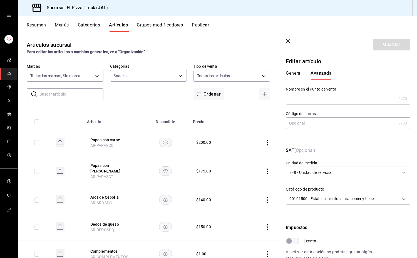
scroll to position [135, 0]
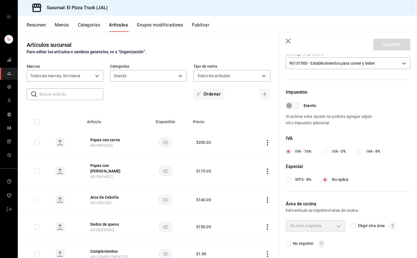
click at [351, 226] on input "Elegir otra área" at bounding box center [353, 225] width 5 height 5
checkbox input "true"
click at [330, 226] on body "Sucursal: El Pizza Truck (JAL) Resumen Menús Categorías Artículos Grupos modifi…" at bounding box center [208, 129] width 417 height 258
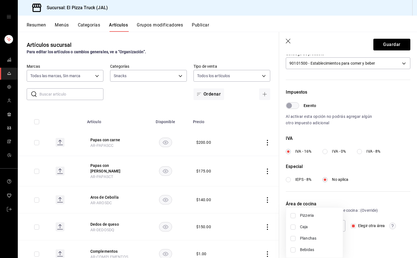
click at [313, 215] on span "Pizzeria" at bounding box center [319, 215] width 38 height 6
type input "d935fae3-75f6-4bf7-bf22-5197e8c6b091"
checkbox input "true"
click at [312, 238] on span "Planchas" at bounding box center [319, 238] width 38 height 6
type input "221461c9-daf6-435c-9863-0c45d8ec02ed,d935fae3-75f6-4bf7-bf22-5197e8c6b091"
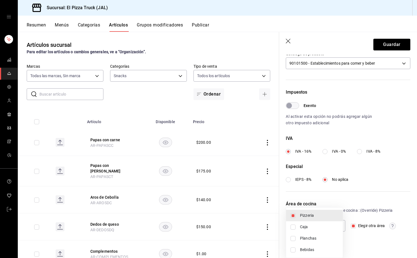
checkbox input "true"
click at [385, 43] on div at bounding box center [208, 129] width 417 height 258
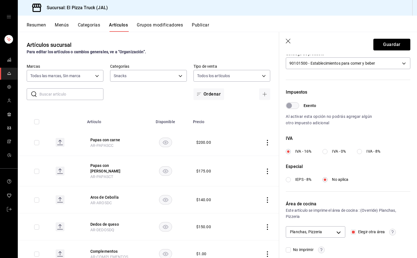
click at [385, 43] on button "Guardar" at bounding box center [392, 45] width 37 height 12
checkbox input "false"
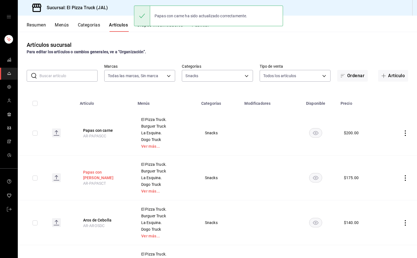
click at [107, 175] on button "Papas con [PERSON_NAME]" at bounding box center [105, 174] width 44 height 11
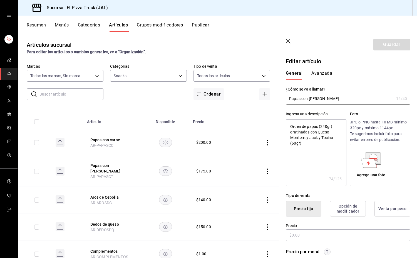
type textarea "x"
type input "$175.00"
type input "E48"
type input "90101500"
radio input "true"
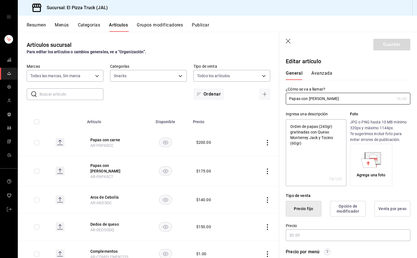
radio input "true"
click at [322, 70] on div "General [PERSON_NAME]" at bounding box center [344, 72] width 131 height 14
click at [323, 74] on button "Avanzada" at bounding box center [321, 74] width 21 height 9
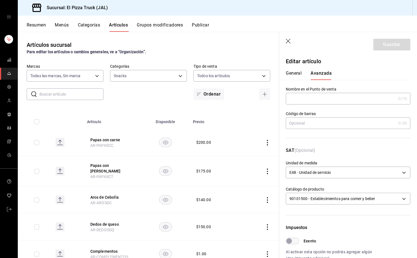
scroll to position [135, 0]
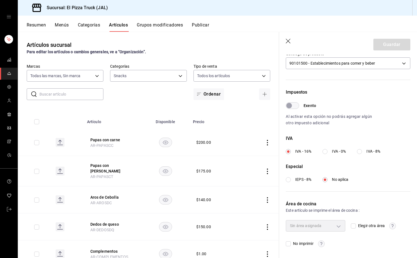
click at [351, 224] on input "Elegir otra área" at bounding box center [353, 225] width 5 height 5
checkbox input "true"
click at [336, 225] on body "Sucursal: El Pizza Truck (JAL) Resumen Menús Categorías Artículos Grupos modifi…" at bounding box center [208, 129] width 417 height 258
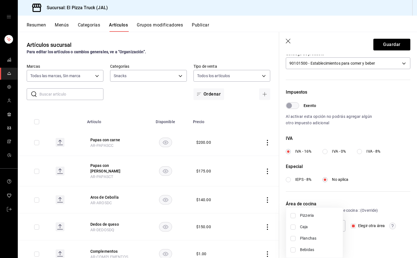
click at [308, 216] on span "Pizzeria" at bounding box center [319, 215] width 38 height 6
type input "d935fae3-75f6-4bf7-bf22-5197e8c6b091"
checkbox input "true"
click at [310, 238] on span "Planchas" at bounding box center [319, 238] width 38 height 6
type input "221461c9-daf6-435c-9863-0c45d8ec02ed,d935fae3-75f6-4bf7-bf22-5197e8c6b091"
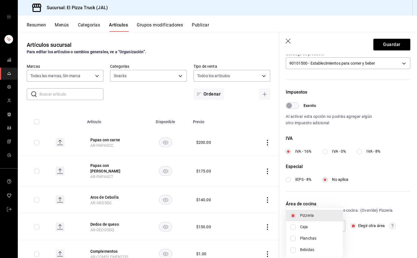
checkbox input "true"
click at [383, 47] on div at bounding box center [208, 129] width 417 height 258
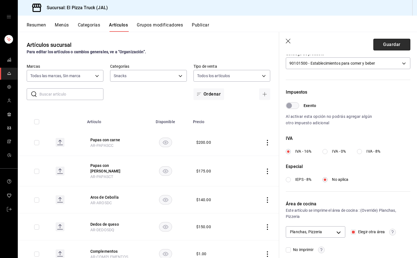
click at [394, 48] on button "Guardar" at bounding box center [392, 45] width 37 height 12
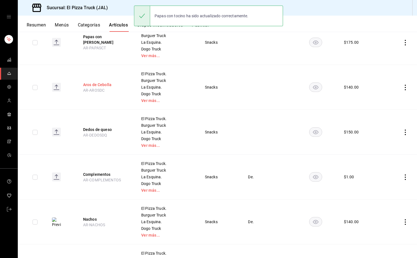
scroll to position [137, 0]
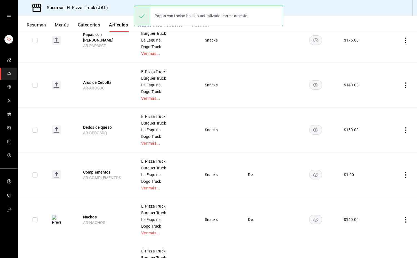
click at [101, 173] on button "Complementos" at bounding box center [105, 172] width 44 height 6
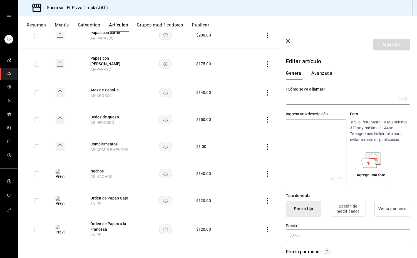
scroll to position [85, 0]
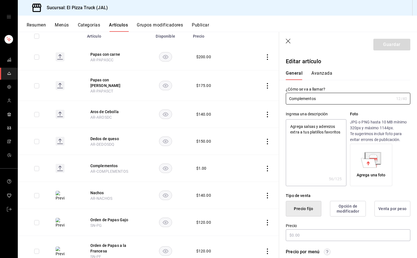
type input "E48"
click at [320, 71] on button "Avanzada" at bounding box center [321, 74] width 21 height 9
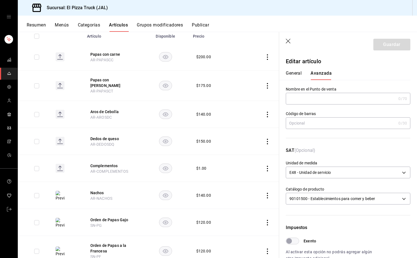
scroll to position [135, 0]
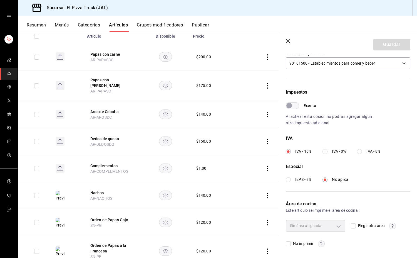
click at [351, 226] on input "Elegir otra área" at bounding box center [353, 225] width 5 height 5
click at [331, 225] on body "Sucursal: El Pizza Truck (JAL) Resumen Menús Categorías Artículos Grupos modifi…" at bounding box center [208, 129] width 417 height 258
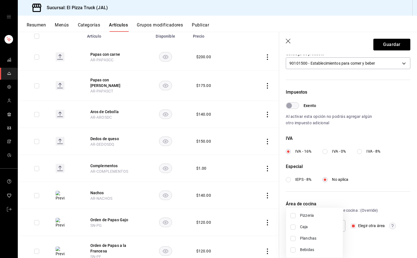
click at [308, 217] on span "Pizzeria" at bounding box center [319, 215] width 38 height 6
click at [310, 237] on span "Planchas" at bounding box center [319, 238] width 38 height 6
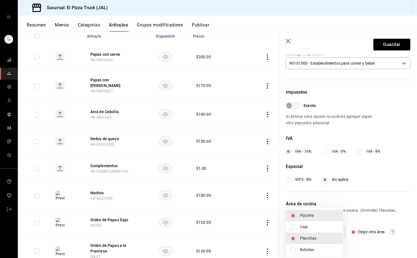
click at [390, 47] on div at bounding box center [208, 129] width 417 height 258
click at [390, 47] on button "Guardar" at bounding box center [392, 45] width 37 height 12
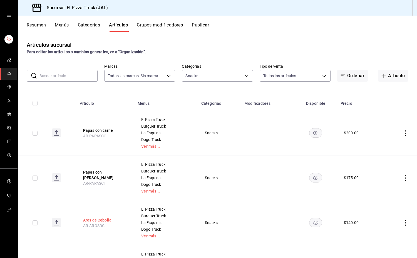
click at [89, 221] on button "Aros de Cebolla" at bounding box center [105, 220] width 44 height 6
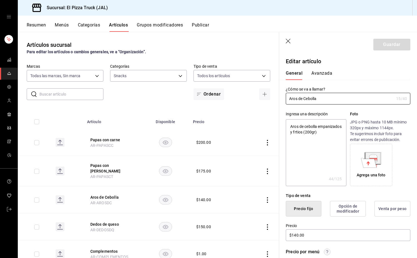
click at [326, 74] on button "Avanzada" at bounding box center [321, 74] width 21 height 9
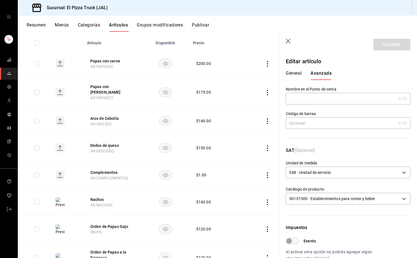
scroll to position [1, 0]
click at [301, 85] on div "Nombre en el Punto de venta 0 /70 Nombre en el Punto de venta" at bounding box center [344, 91] width 131 height 24
click at [298, 74] on button "General" at bounding box center [294, 74] width 16 height 9
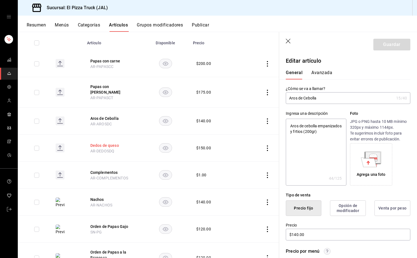
click at [94, 143] on button "Dedos de queso" at bounding box center [112, 145] width 44 height 6
click at [323, 75] on button "Avanzada" at bounding box center [321, 74] width 21 height 9
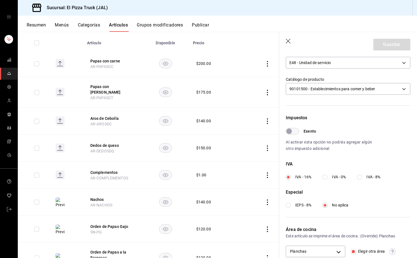
scroll to position [135, 0]
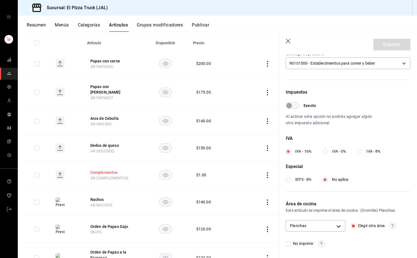
click at [97, 170] on button "Complementos" at bounding box center [112, 172] width 44 height 6
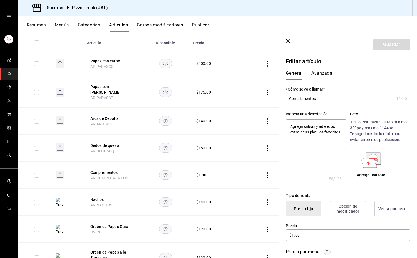
click at [330, 75] on button "Avanzada" at bounding box center [321, 74] width 21 height 9
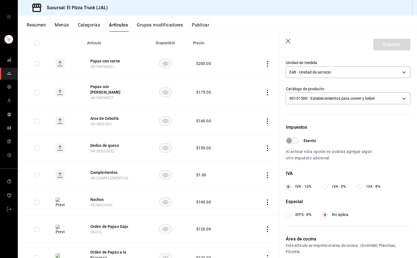
scroll to position [141, 0]
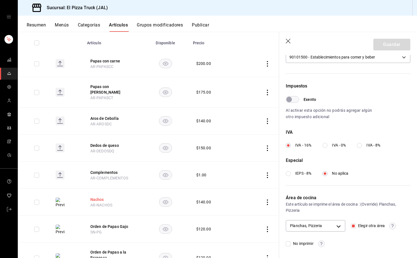
click at [95, 197] on button "Nachos" at bounding box center [112, 199] width 44 height 6
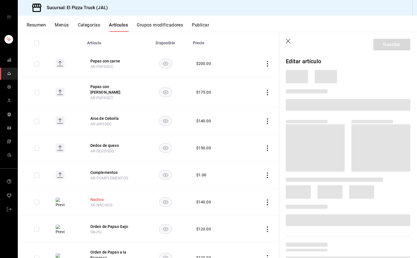
click at [96, 196] on button "Nachos" at bounding box center [112, 199] width 44 height 6
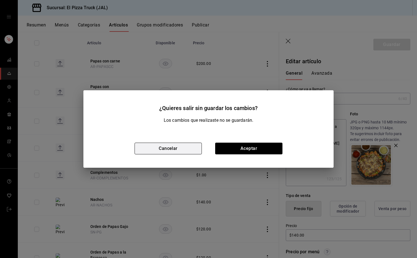
click at [148, 149] on button "Cancelar" at bounding box center [168, 148] width 67 height 12
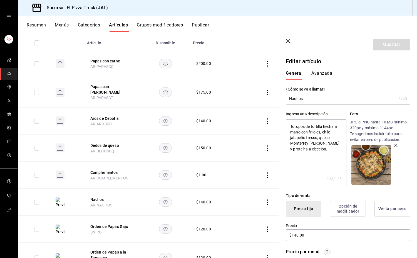
click at [324, 73] on button "Avanzada" at bounding box center [321, 74] width 21 height 9
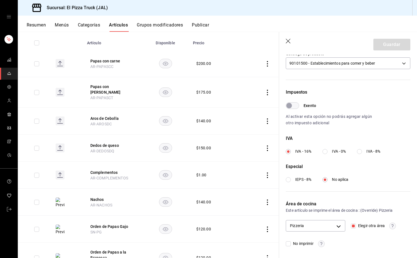
scroll to position [104, 0]
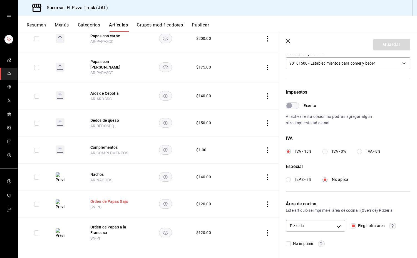
click at [104, 198] on button "Orden de Papas Gajo" at bounding box center [112, 201] width 44 height 6
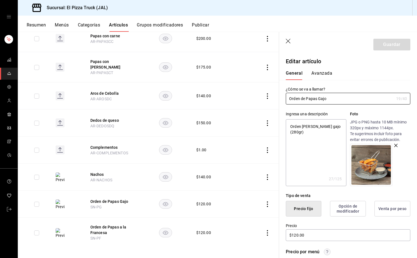
click at [325, 78] on button "Avanzada" at bounding box center [321, 74] width 21 height 9
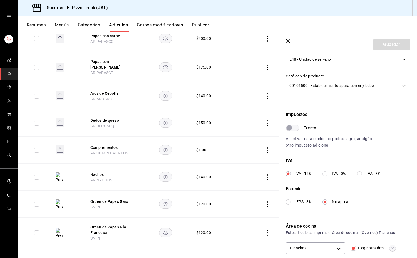
scroll to position [135, 0]
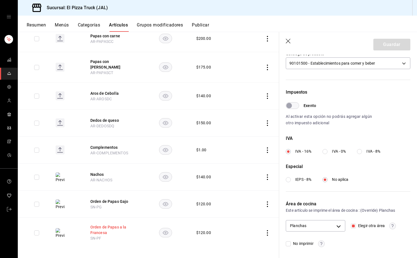
click at [97, 226] on button "Orden de Papas a la Francesa" at bounding box center [112, 229] width 44 height 11
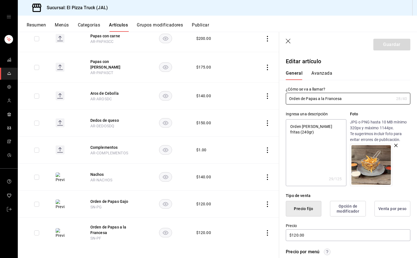
click at [327, 76] on button "Avanzada" at bounding box center [321, 74] width 21 height 9
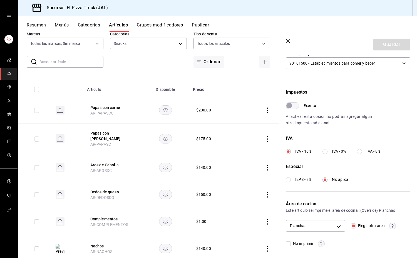
scroll to position [32, 0]
click at [98, 108] on button "Papas con carne" at bounding box center [112, 108] width 44 height 6
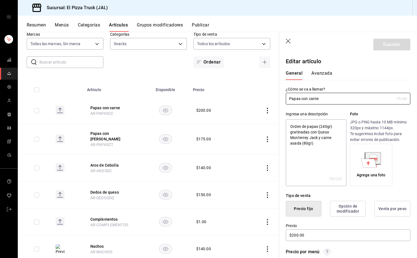
click at [328, 75] on button "Avanzada" at bounding box center [321, 74] width 21 height 9
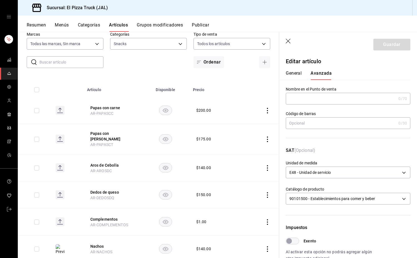
scroll to position [141, 0]
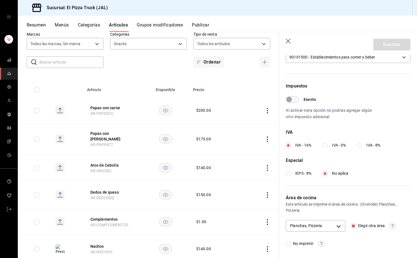
click at [351, 227] on input "Elegir otra área" at bounding box center [353, 225] width 5 height 5
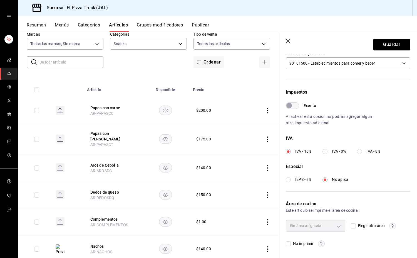
scroll to position [0, 0]
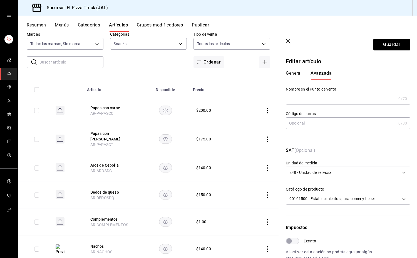
click at [295, 71] on button "General" at bounding box center [294, 74] width 16 height 9
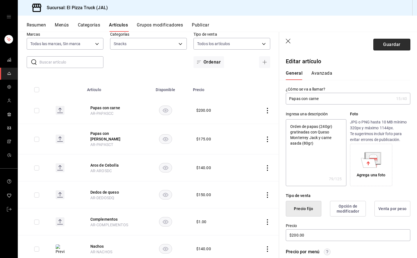
click at [388, 50] on button "Guardar" at bounding box center [392, 45] width 37 height 12
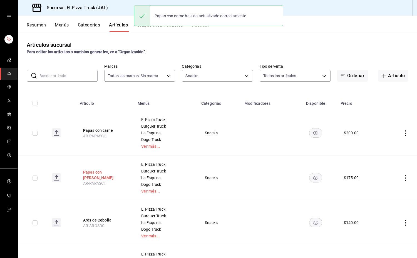
click at [108, 174] on button "Papas con [PERSON_NAME]" at bounding box center [105, 174] width 44 height 11
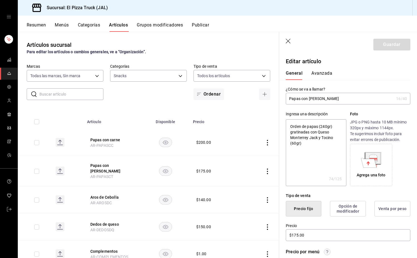
click at [323, 76] on button "Avanzada" at bounding box center [321, 74] width 21 height 9
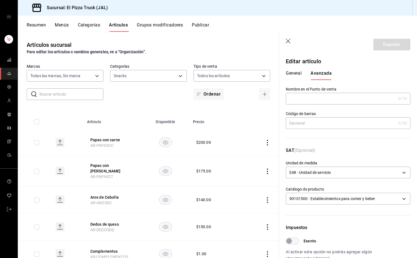
scroll to position [141, 0]
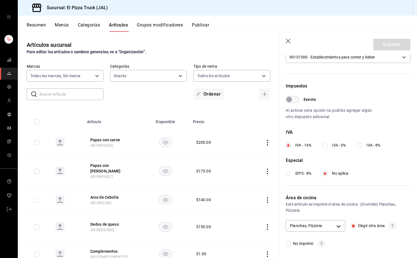
click at [352, 226] on input "Elegir otra área" at bounding box center [353, 225] width 5 height 5
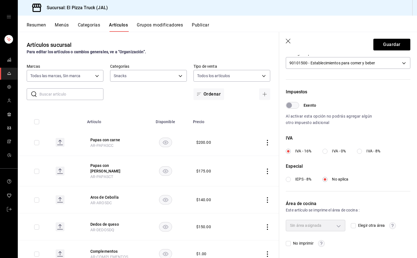
scroll to position [135, 0]
click at [396, 45] on button "Guardar" at bounding box center [392, 45] width 37 height 12
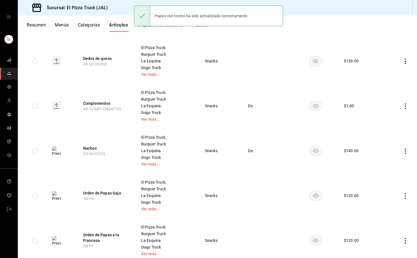
scroll to position [224, 0]
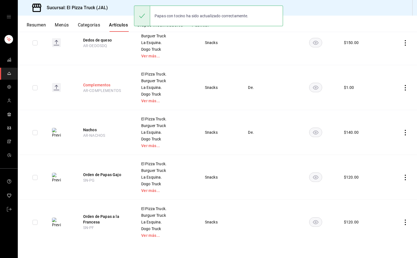
click at [98, 84] on button "Complementos" at bounding box center [105, 85] width 44 height 6
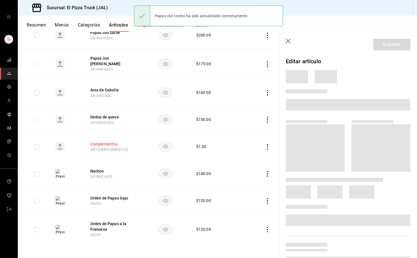
scroll to position [85, 0]
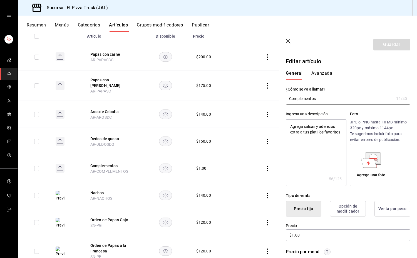
click at [318, 75] on button "Avanzada" at bounding box center [321, 74] width 21 height 9
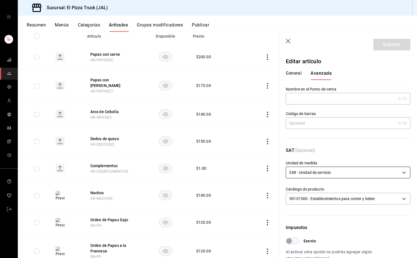
scroll to position [141, 0]
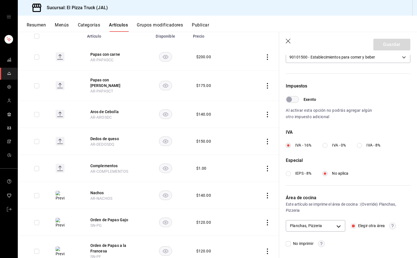
click at [351, 224] on input "Elegir otra área" at bounding box center [353, 225] width 5 height 5
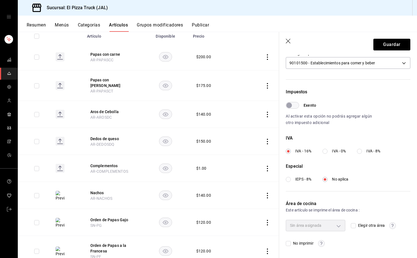
scroll to position [135, 0]
click at [395, 43] on button "Guardar" at bounding box center [392, 45] width 37 height 12
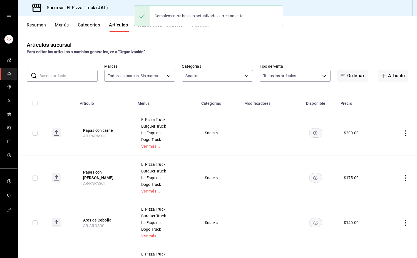
click at [172, 28] on button "Grupos modificadores" at bounding box center [160, 26] width 46 height 9
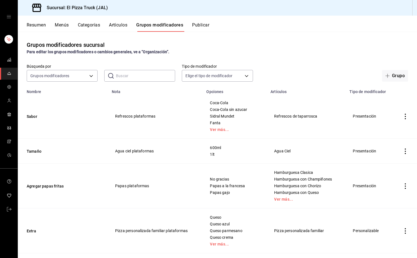
click at [95, 23] on button "Categorías" at bounding box center [89, 26] width 23 height 9
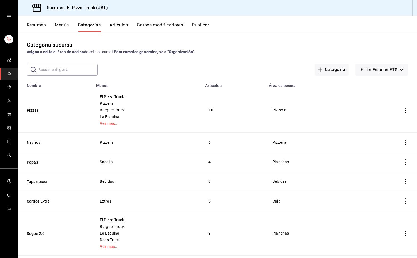
scroll to position [160, 0]
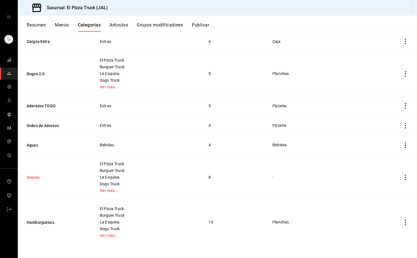
click at [32, 178] on button "Snacks" at bounding box center [55, 177] width 56 height 6
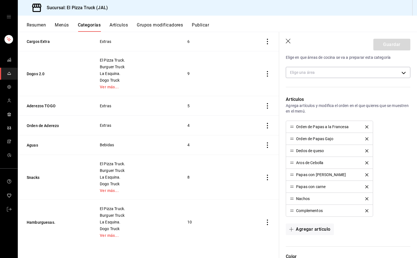
scroll to position [167, 0]
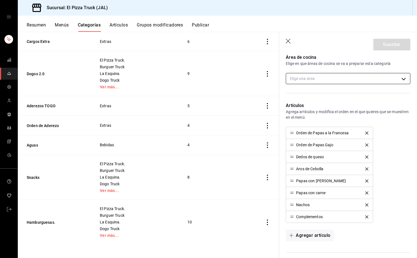
click at [376, 82] on body "Sucursal: El Pizza Truck (JAL) Resumen Menús Categorías Artículos Grupos modifi…" at bounding box center [208, 129] width 417 height 258
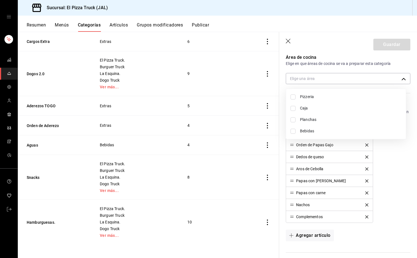
click at [310, 101] on li "Pizzeria" at bounding box center [346, 96] width 120 height 11
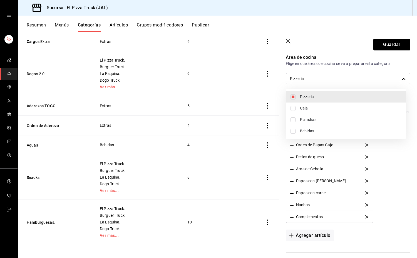
click at [312, 118] on span "Planchas" at bounding box center [351, 120] width 102 height 6
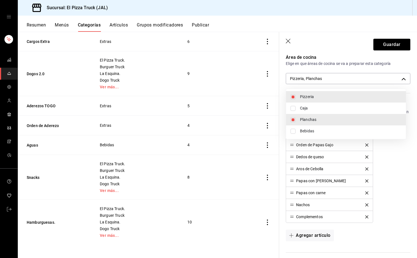
click at [389, 45] on div at bounding box center [208, 129] width 417 height 258
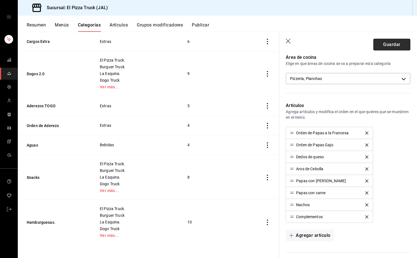
click at [385, 45] on button "Guardar" at bounding box center [392, 45] width 37 height 12
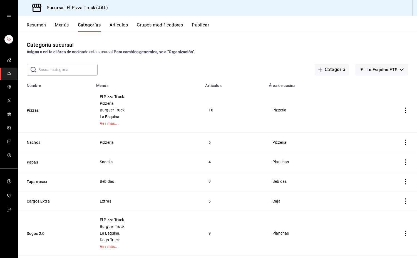
scroll to position [160, 0]
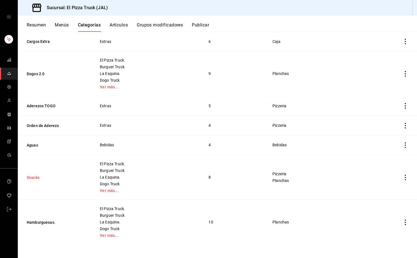
click at [35, 176] on button "Snacks" at bounding box center [55, 177] width 56 height 6
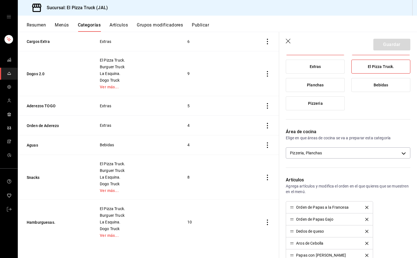
scroll to position [92, 0]
click at [364, 154] on body "Sucursal: El Pizza Truck (JAL) Resumen Menús Categorías Artículos Grupos modifi…" at bounding box center [208, 129] width 417 height 258
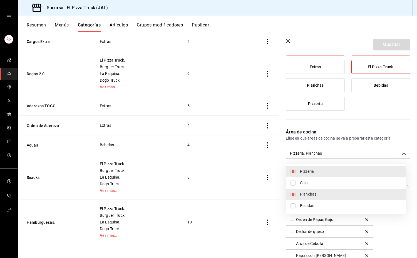
click at [316, 172] on span "Pizzeria" at bounding box center [351, 171] width 102 height 6
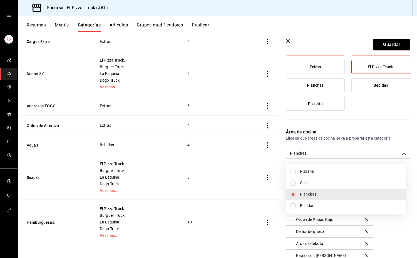
click at [395, 44] on div at bounding box center [208, 129] width 417 height 258
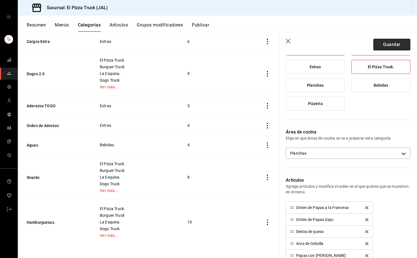
click at [393, 45] on button "Guardar" at bounding box center [392, 45] width 37 height 12
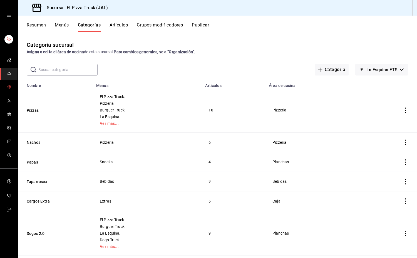
click at [9, 86] on circle "mailbox folders" at bounding box center [9, 86] width 1 height 1
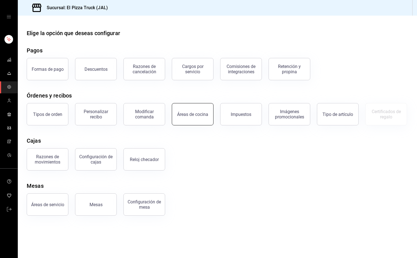
click at [189, 115] on div "Áreas de cocina" at bounding box center [192, 114] width 31 height 5
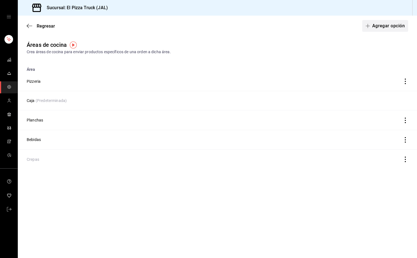
click at [401, 24] on button "Agregar opción" at bounding box center [385, 26] width 46 height 12
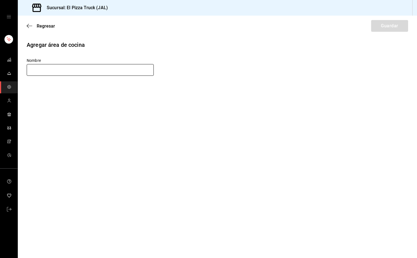
click at [80, 73] on input "text" at bounding box center [90, 70] width 127 height 12
click at [388, 25] on button "Guardar" at bounding box center [389, 26] width 37 height 12
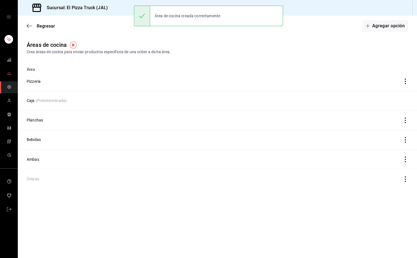
click at [9, 72] on icon "mailbox folders" at bounding box center [9, 73] width 4 height 4
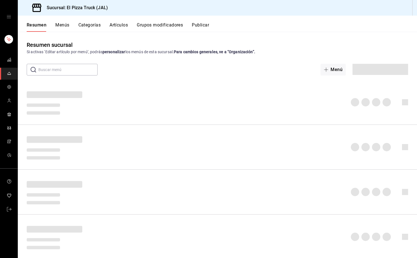
click at [123, 25] on button "Artículos" at bounding box center [119, 26] width 18 height 9
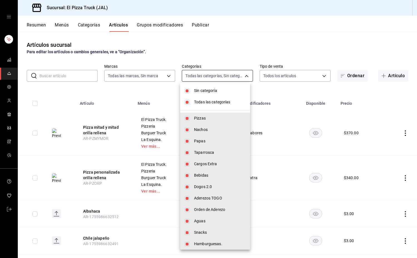
click at [233, 71] on body "Sucursal: El Pizza Truck (JAL) Resumen Menús Categorías Artículos Grupos modifi…" at bounding box center [208, 129] width 417 height 258
click at [204, 88] on span "Sin categoría" at bounding box center [220, 91] width 52 height 6
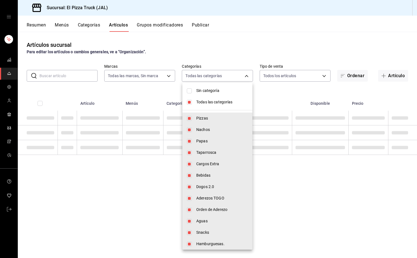
click at [209, 104] on span "Todas las categorías" at bounding box center [222, 102] width 52 height 6
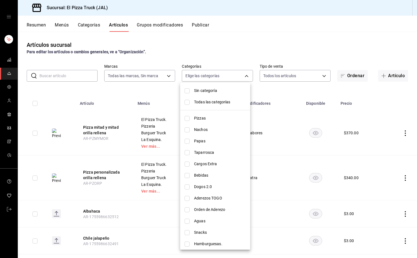
click at [202, 232] on span "Snacks" at bounding box center [220, 232] width 52 height 6
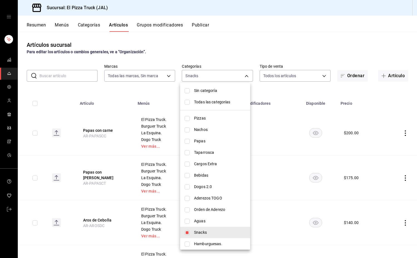
click at [122, 92] on div at bounding box center [208, 129] width 417 height 258
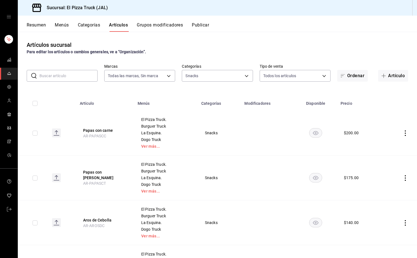
click at [107, 129] on button "Papas con carne" at bounding box center [105, 130] width 44 height 6
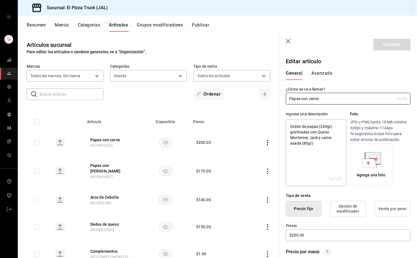
click at [317, 73] on button "Avanzada" at bounding box center [321, 74] width 21 height 9
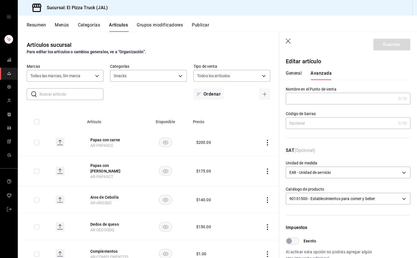
scroll to position [135, 0]
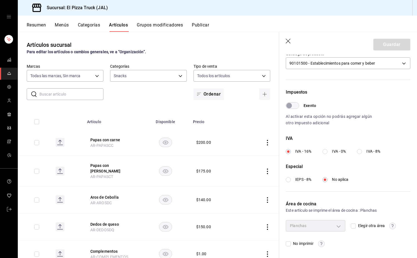
click at [351, 226] on input "Elegir otra área" at bounding box center [353, 225] width 5 height 5
click at [325, 222] on body "Sucursal: El Pizza Truck (JAL) Resumen Menús Categorías Artículos Grupos modifi…" at bounding box center [208, 129] width 417 height 258
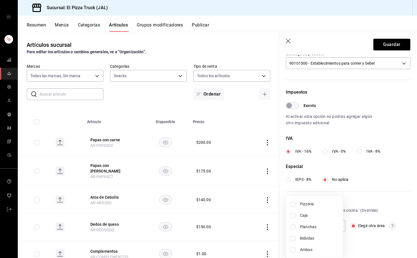
click at [309, 250] on span "Ambas" at bounding box center [319, 249] width 38 height 6
click at [389, 44] on div at bounding box center [208, 129] width 417 height 258
click at [389, 44] on button "Guardar" at bounding box center [392, 45] width 37 height 12
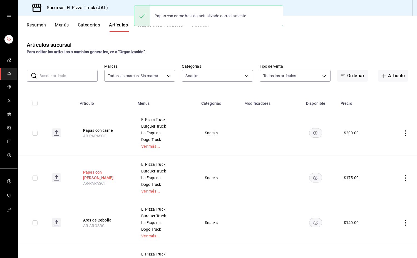
click at [100, 175] on button "Papas con [PERSON_NAME]" at bounding box center [105, 174] width 44 height 11
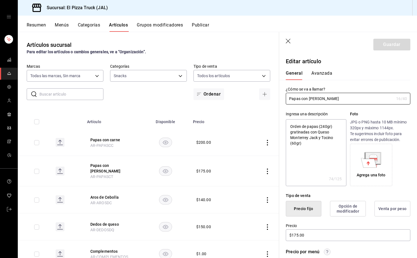
click at [326, 73] on button "Avanzada" at bounding box center [321, 74] width 21 height 9
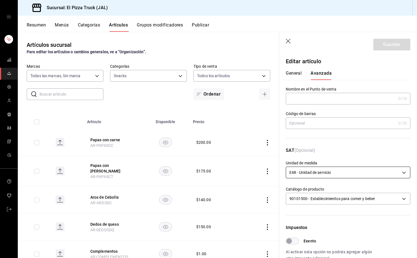
scroll to position [135, 0]
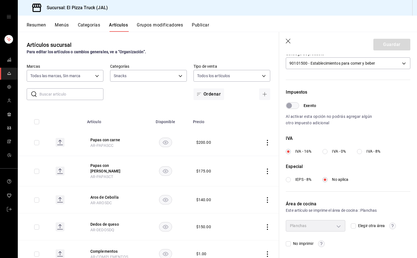
click at [352, 225] on input "Elegir otra área" at bounding box center [353, 225] width 5 height 5
click at [324, 224] on body "Sucursal: El Pizza Truck (JAL) Resumen Menús Categorías Artículos Grupos modifi…" at bounding box center [208, 129] width 417 height 258
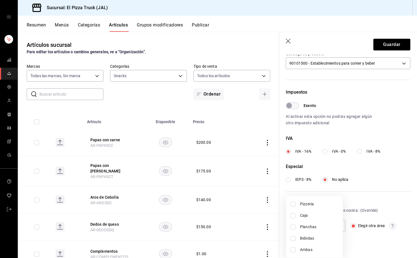
click at [305, 248] on span "Ambas" at bounding box center [319, 249] width 38 height 6
click at [392, 42] on div at bounding box center [208, 129] width 417 height 258
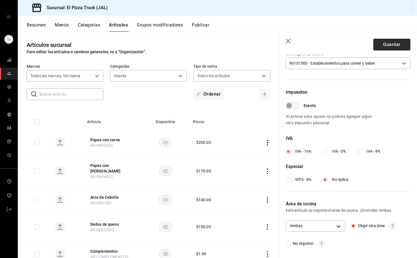
click at [388, 46] on button "Guardar" at bounding box center [392, 45] width 37 height 12
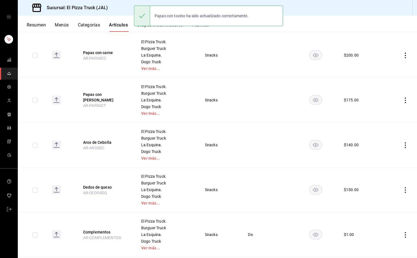
scroll to position [78, 0]
click at [108, 142] on button "Aros de Cebolla" at bounding box center [105, 142] width 44 height 6
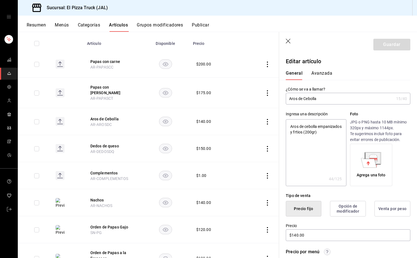
click at [325, 71] on button "Avanzada" at bounding box center [321, 74] width 21 height 9
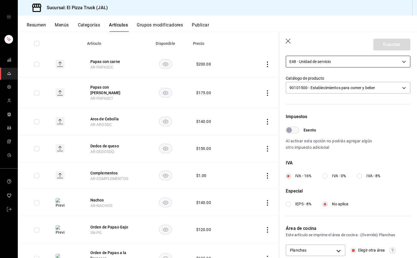
scroll to position [135, 0]
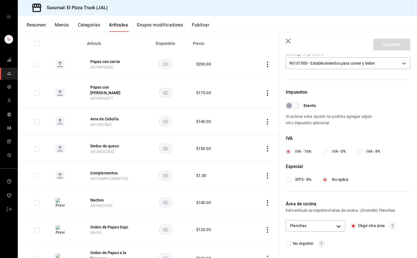
click at [352, 225] on input "Elegir otra área" at bounding box center [353, 225] width 5 height 5
click at [389, 44] on button "Guardar" at bounding box center [392, 45] width 37 height 12
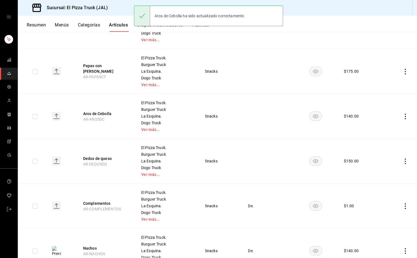
scroll to position [111, 0]
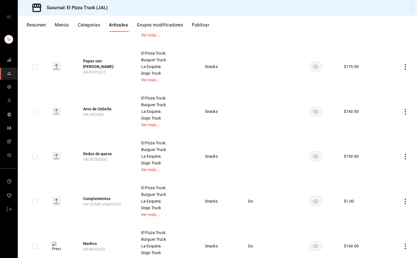
click at [107, 156] on th "Dedos de queso AR-DEDOSDQ" at bounding box center [105, 156] width 58 height 45
click at [105, 155] on button "Dedos de queso" at bounding box center [105, 154] width 44 height 6
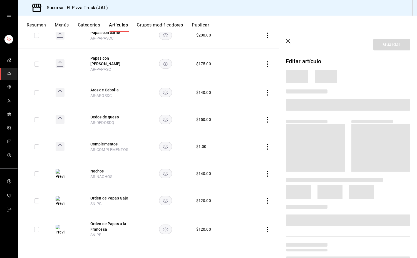
scroll to position [85, 0]
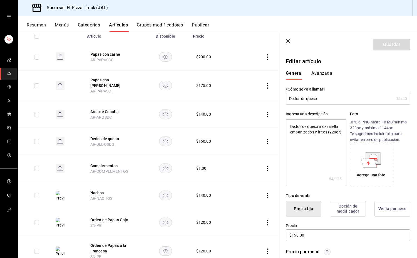
click at [322, 70] on button "Avanzada" at bounding box center [321, 74] width 21 height 9
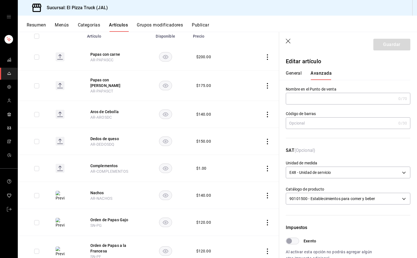
scroll to position [135, 0]
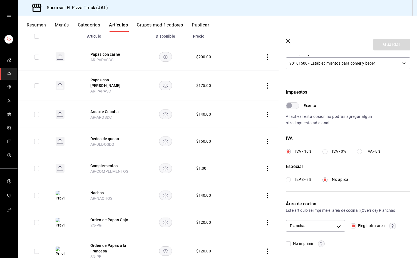
click at [351, 224] on input "Elegir otra área" at bounding box center [353, 225] width 5 height 5
click at [394, 45] on button "Guardar" at bounding box center [392, 45] width 37 height 12
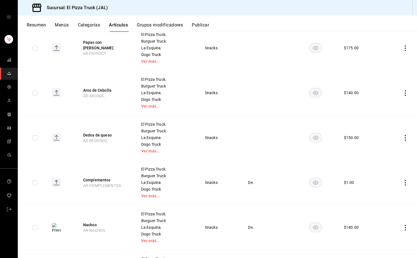
scroll to position [157, 0]
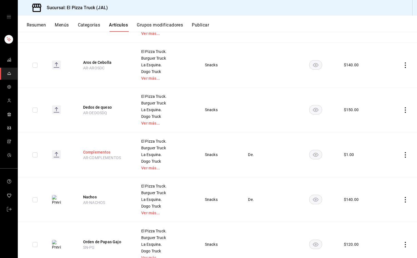
click at [106, 152] on button "Complementos" at bounding box center [105, 152] width 44 height 6
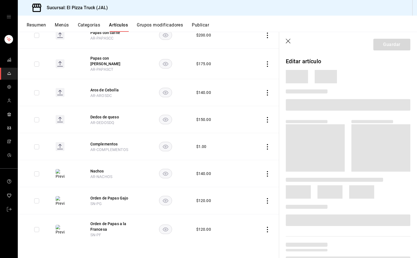
scroll to position [85, 0]
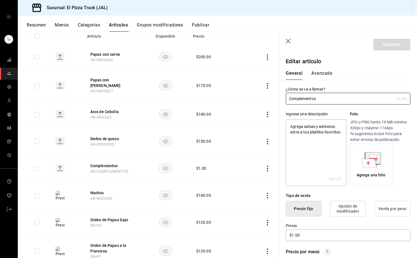
click at [324, 74] on button "Avanzada" at bounding box center [321, 74] width 21 height 9
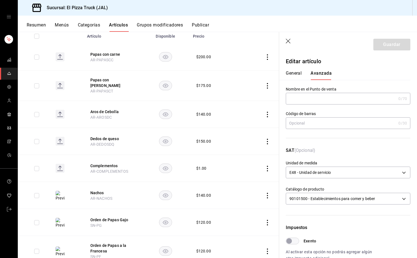
scroll to position [135, 0]
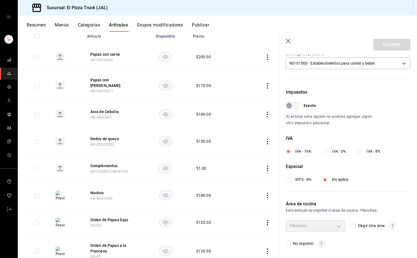
click at [351, 224] on input "Elegir otra área" at bounding box center [353, 225] width 5 height 5
click at [330, 225] on body "Sucursal: El Pizza Truck (JAL) Resumen Menús Categorías Artículos Grupos modifi…" at bounding box center [208, 129] width 417 height 258
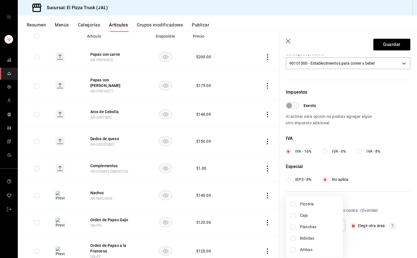
click at [311, 251] on span "Ambas" at bounding box center [319, 249] width 38 height 6
click at [387, 43] on div at bounding box center [208, 129] width 417 height 258
click at [387, 43] on button "Guardar" at bounding box center [392, 45] width 37 height 12
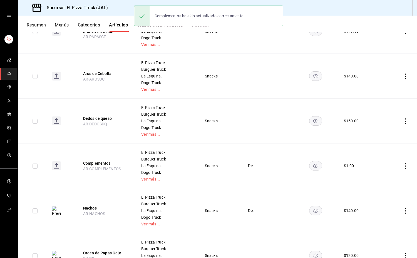
scroll to position [224, 0]
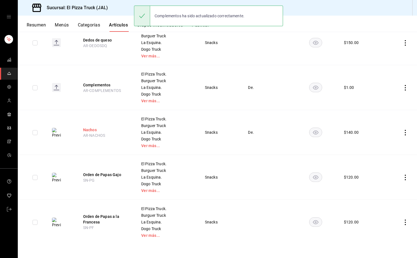
click at [91, 132] on button "Nachos" at bounding box center [105, 130] width 44 height 6
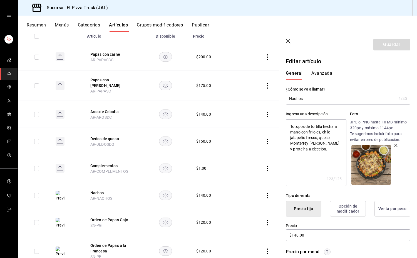
click at [324, 74] on button "Avanzada" at bounding box center [321, 74] width 21 height 9
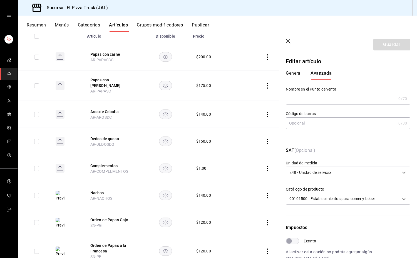
scroll to position [135, 0]
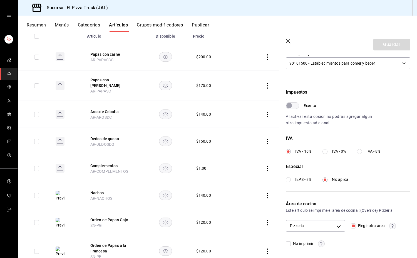
click at [351, 225] on input "Elegir otra área" at bounding box center [353, 225] width 5 height 5
click at [393, 40] on button "Guardar" at bounding box center [392, 45] width 37 height 12
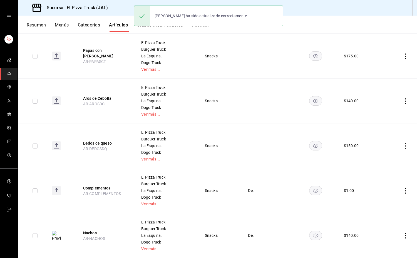
scroll to position [224, 0]
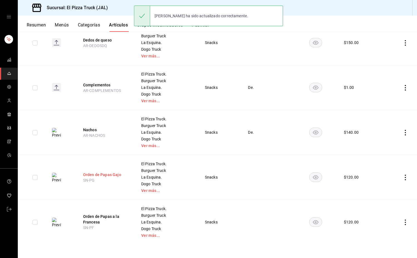
click at [114, 172] on button "Orden de Papas Gajo" at bounding box center [105, 175] width 44 height 6
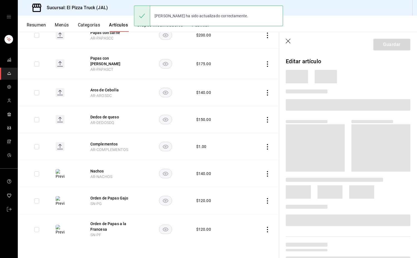
scroll to position [85, 0]
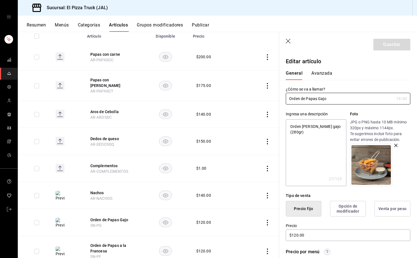
click at [329, 75] on button "Avanzada" at bounding box center [321, 74] width 21 height 9
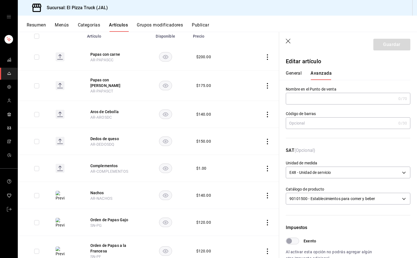
scroll to position [135, 0]
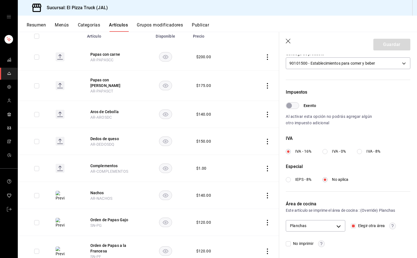
click at [353, 225] on input "Elegir otra área" at bounding box center [353, 225] width 5 height 5
checkbox input "false"
click at [395, 43] on button "Guardar" at bounding box center [392, 45] width 37 height 12
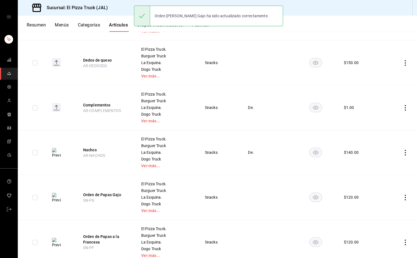
scroll to position [224, 0]
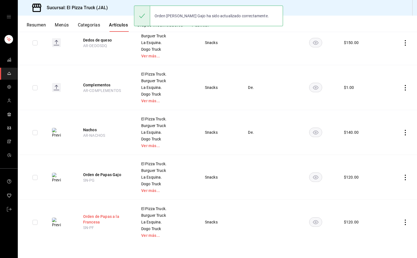
click at [95, 219] on button "Orden de Papas a la Francesa" at bounding box center [105, 218] width 44 height 11
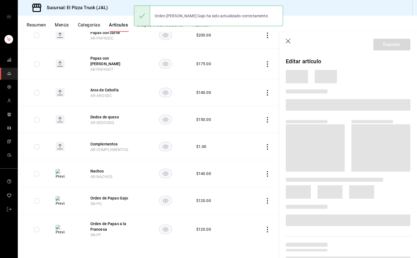
scroll to position [85, 0]
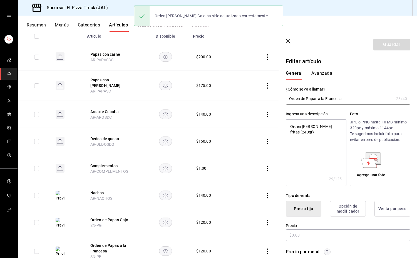
type textarea "x"
type input "$120.00"
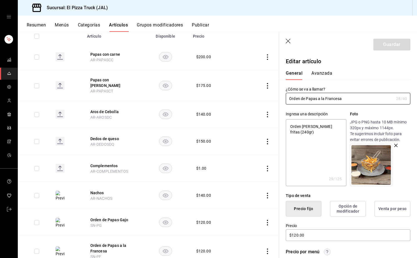
click at [318, 75] on button "Avanzada" at bounding box center [321, 74] width 21 height 9
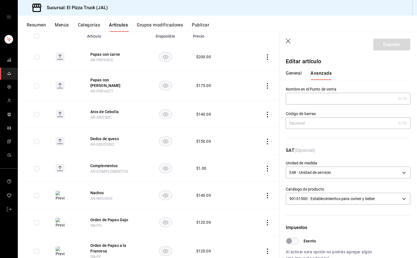
scroll to position [135, 0]
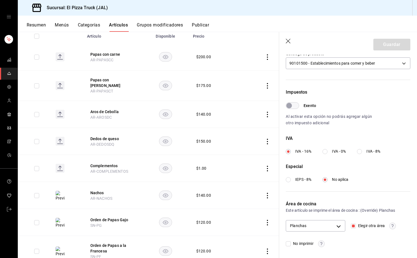
click at [352, 224] on input "Elegir otra área" at bounding box center [353, 225] width 5 height 5
checkbox input "false"
click at [392, 45] on button "Guardar" at bounding box center [392, 45] width 37 height 12
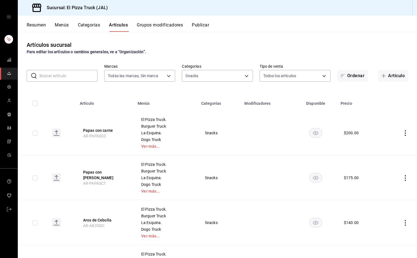
click at [202, 21] on div "Resumen Menús Categorías Artículos Grupos modificadores Publicar" at bounding box center [217, 24] width 399 height 16
click at [204, 23] on button "Publicar" at bounding box center [200, 26] width 17 height 9
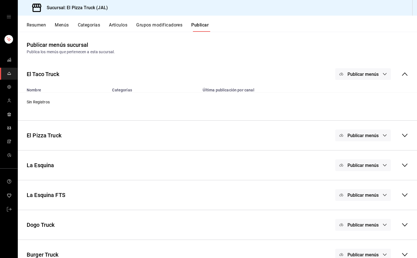
click at [376, 192] on button "Publicar menús" at bounding box center [363, 195] width 56 height 12
click at [364, 214] on span "Punto de venta" at bounding box center [367, 213] width 27 height 6
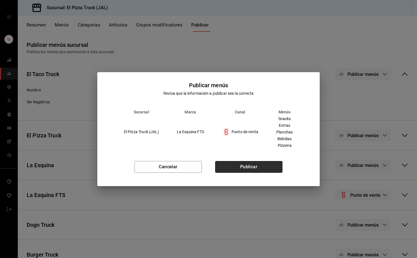
click at [273, 168] on button "Publicar" at bounding box center [248, 167] width 67 height 12
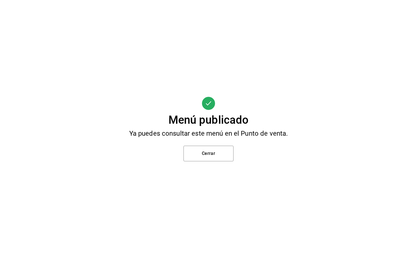
scroll to position [27, 0]
click at [223, 154] on button "Cerrar" at bounding box center [209, 153] width 50 height 16
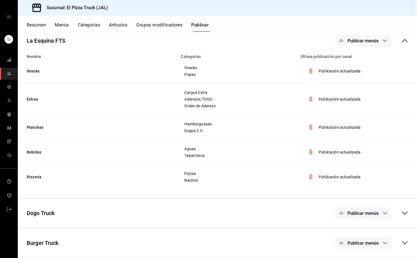
scroll to position [0, 0]
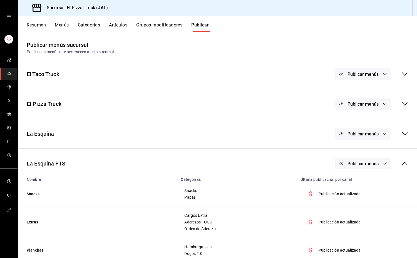
click at [34, 27] on button "Resumen" at bounding box center [36, 26] width 19 height 9
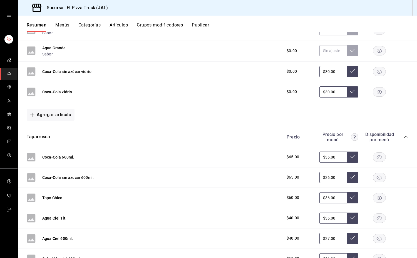
scroll to position [380, 0]
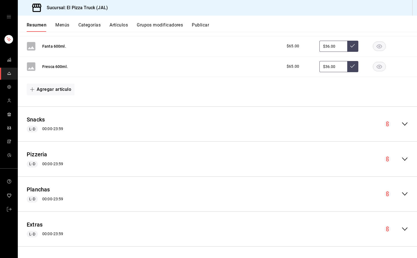
click at [173, 27] on button "Grupos modificadores" at bounding box center [160, 26] width 46 height 9
